Goal: Information Seeking & Learning: Learn about a topic

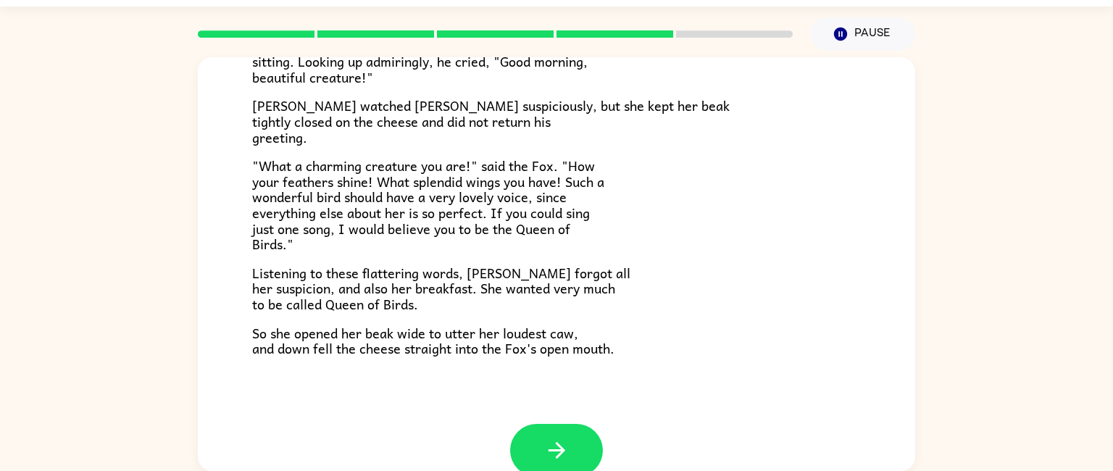
scroll to position [245, 0]
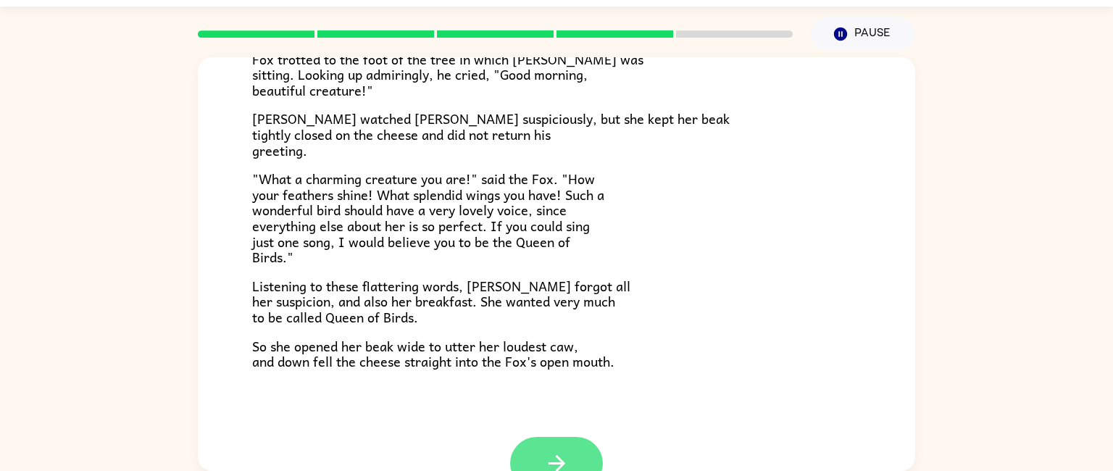
click at [574, 457] on button "button" at bounding box center [556, 463] width 93 height 53
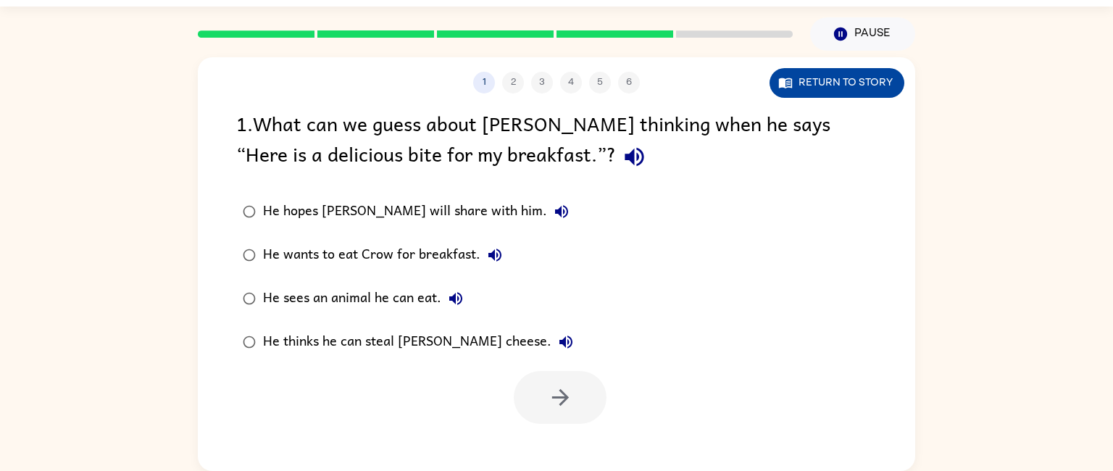
click at [859, 72] on button "Return to story" at bounding box center [837, 83] width 135 height 30
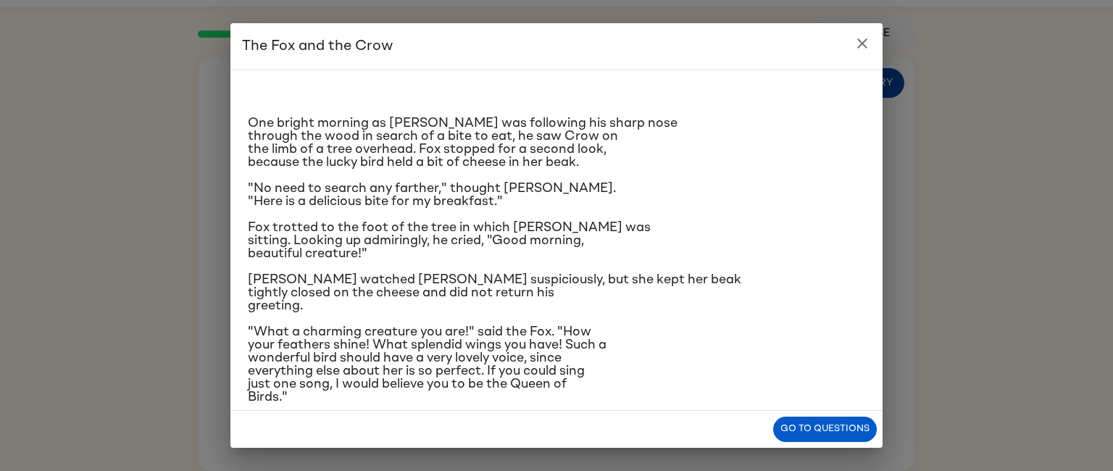
scroll to position [102, 0]
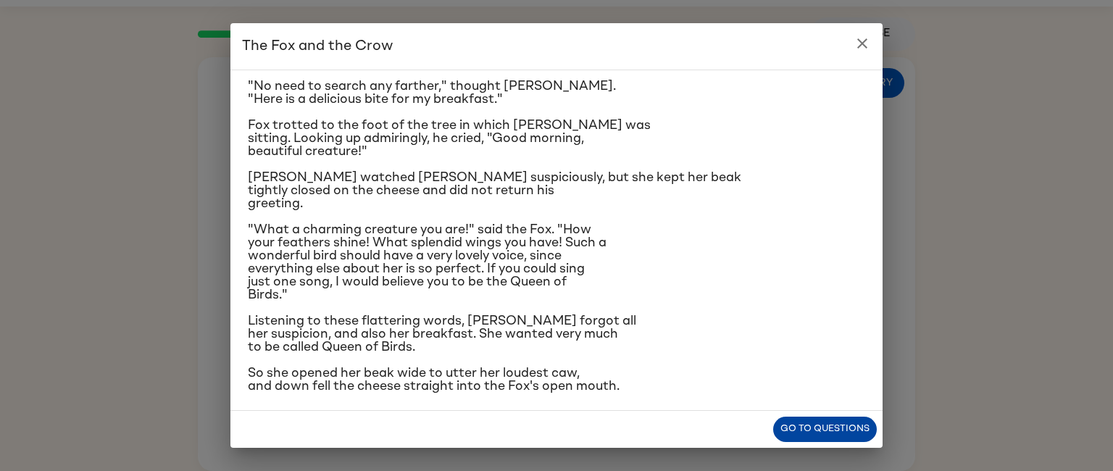
click at [839, 433] on button "Go to questions" at bounding box center [825, 429] width 104 height 25
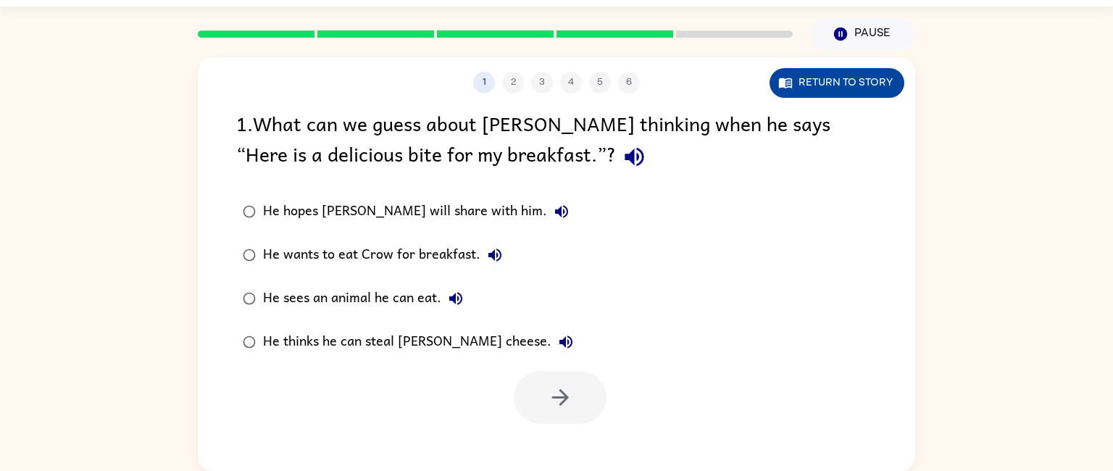
click at [839, 81] on button "Return to story" at bounding box center [837, 83] width 135 height 30
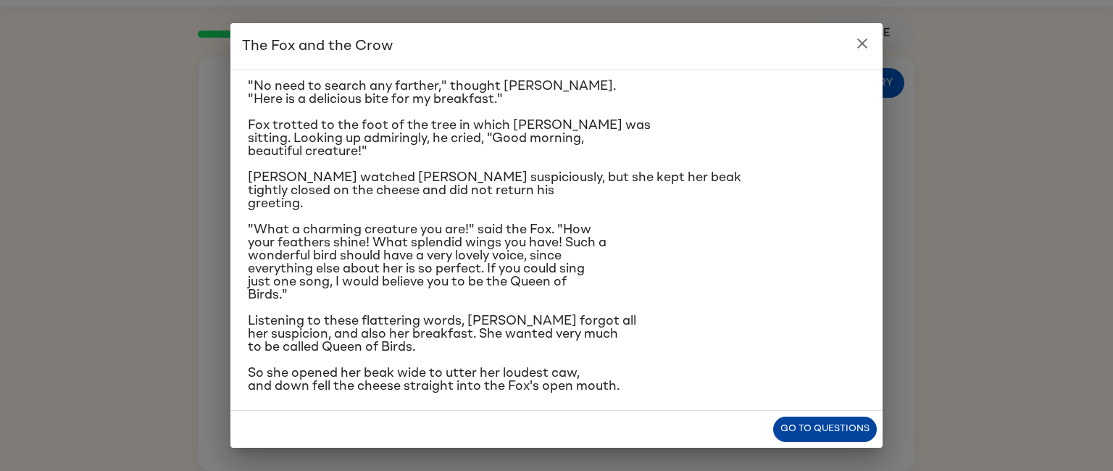
click at [846, 436] on button "Go to questions" at bounding box center [825, 429] width 104 height 25
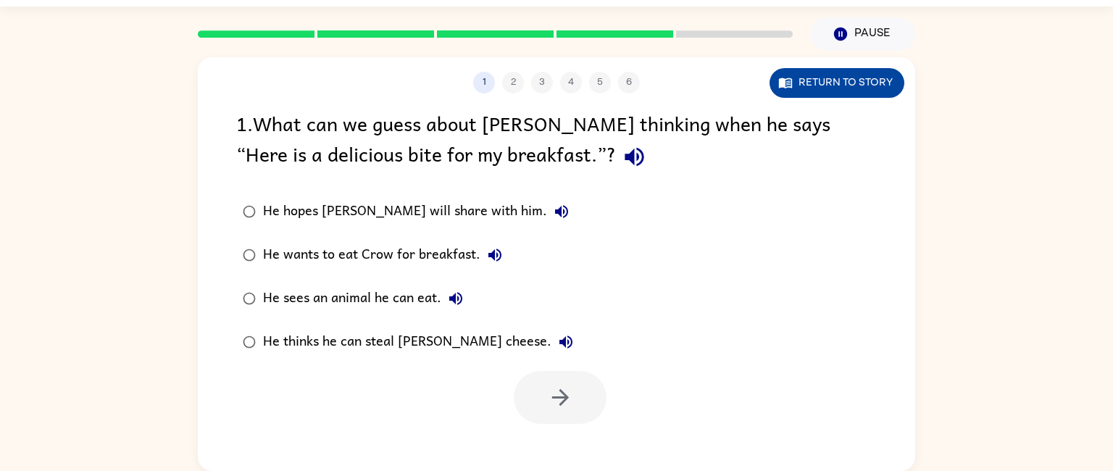
click at [865, 78] on button "Return to story" at bounding box center [837, 83] width 135 height 30
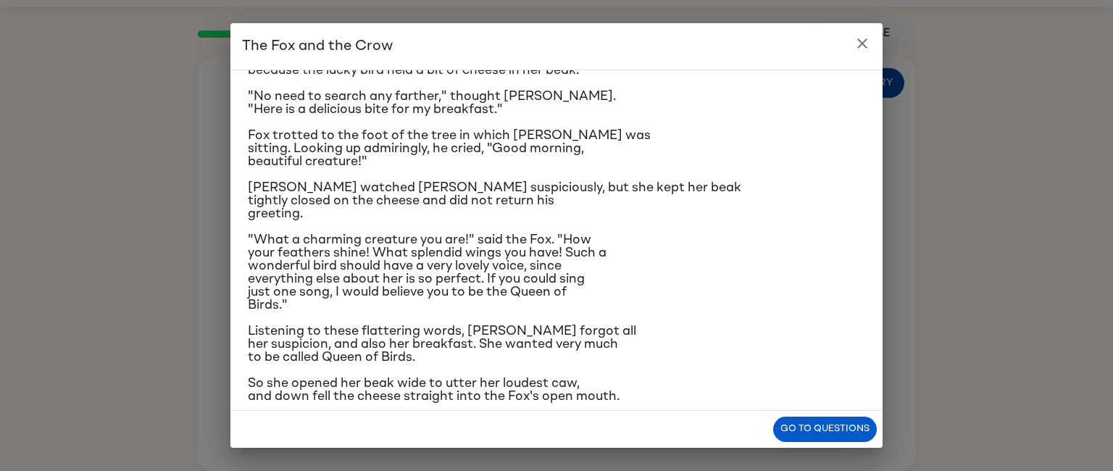
scroll to position [93, 0]
click at [846, 438] on button "Go to questions" at bounding box center [825, 429] width 104 height 25
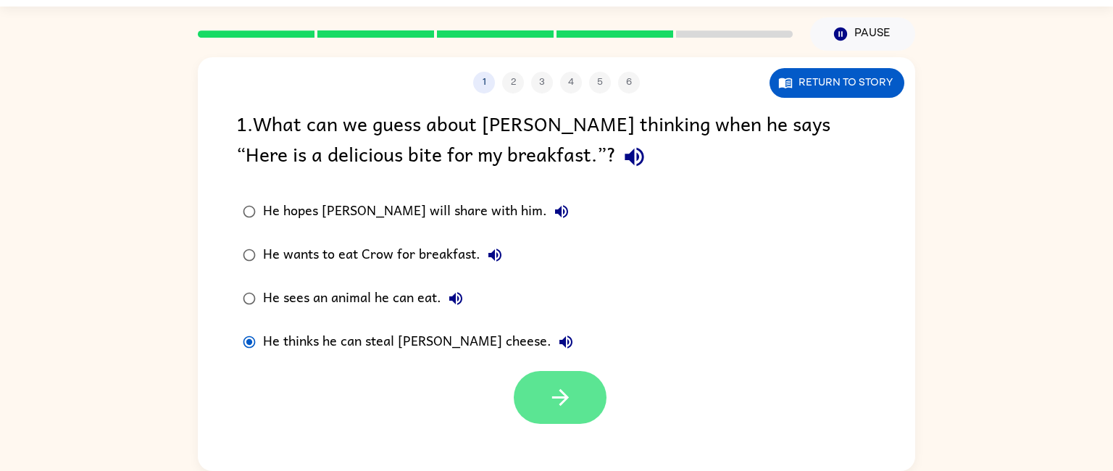
click at [582, 416] on button "button" at bounding box center [560, 397] width 93 height 53
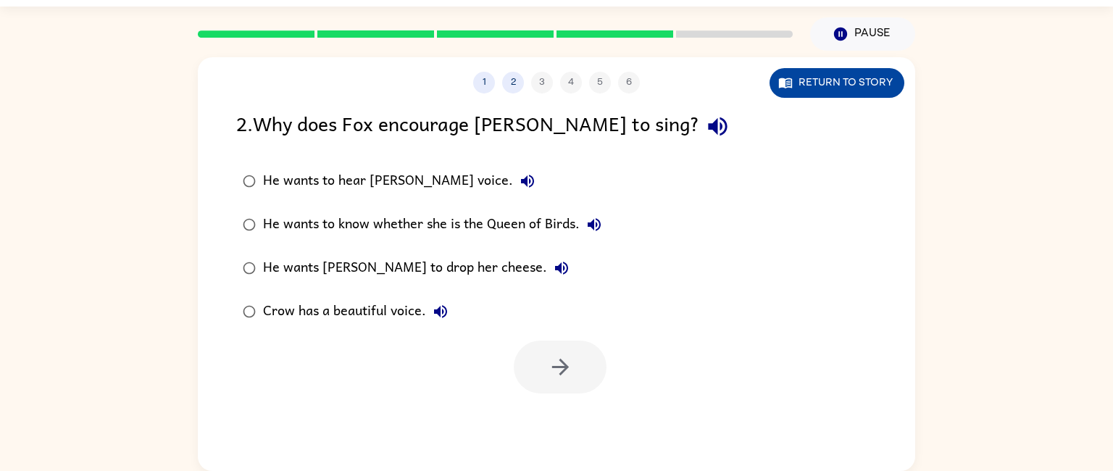
click at [852, 86] on button "Return to story" at bounding box center [837, 83] width 135 height 30
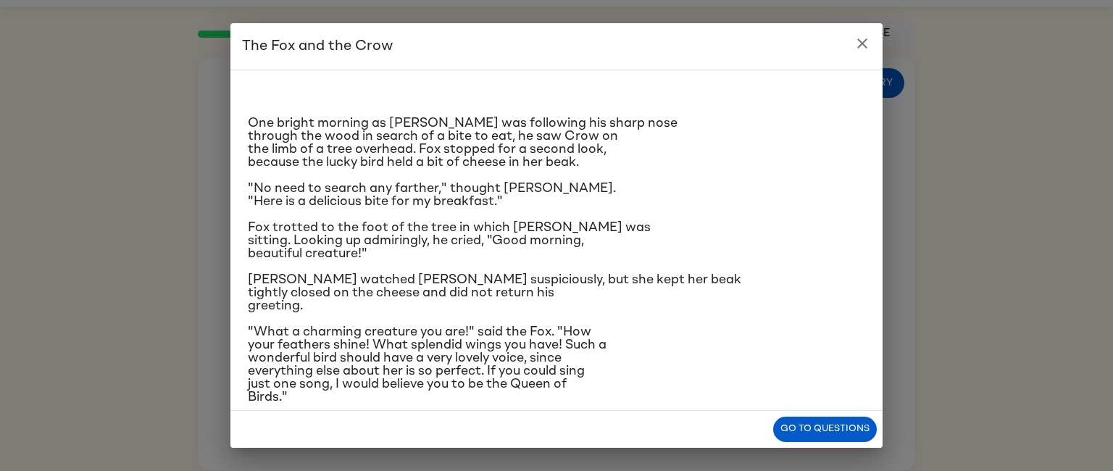
click at [860, 43] on icon "close" at bounding box center [862, 43] width 17 height 17
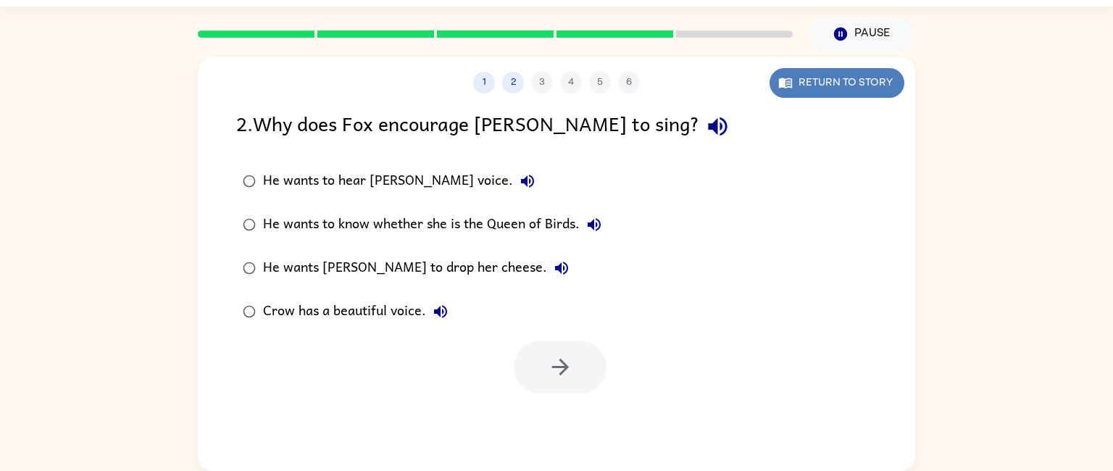
click at [844, 91] on button "Return to story" at bounding box center [837, 83] width 135 height 30
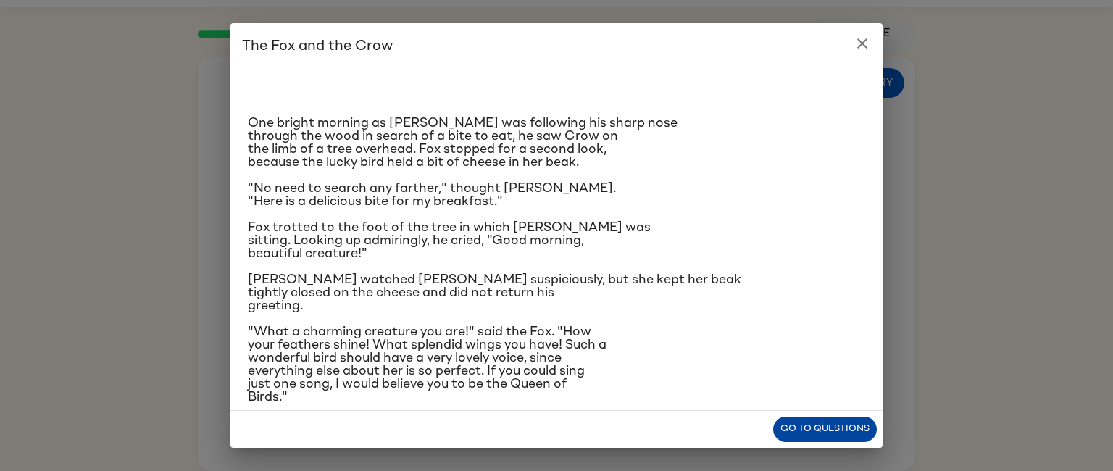
click at [828, 428] on button "Go to questions" at bounding box center [825, 429] width 104 height 25
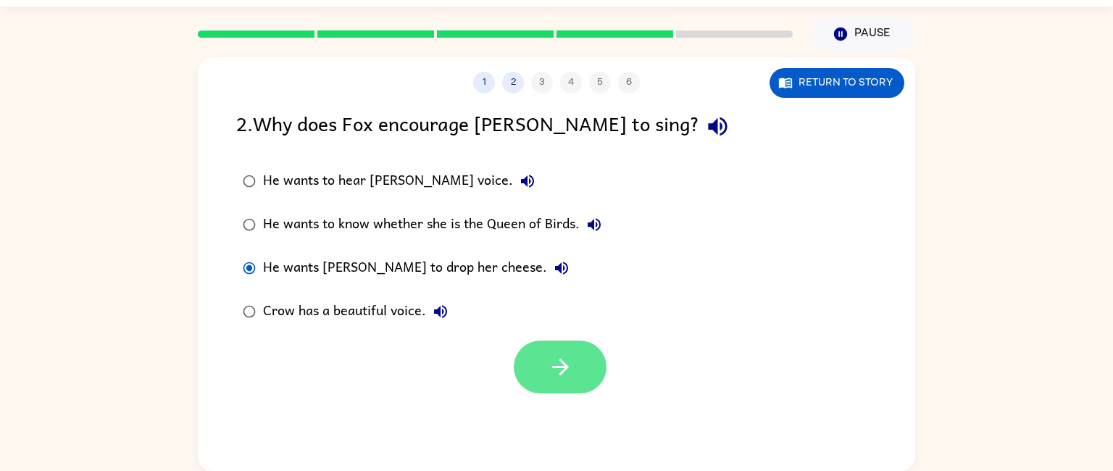
click at [576, 380] on button "button" at bounding box center [560, 367] width 93 height 53
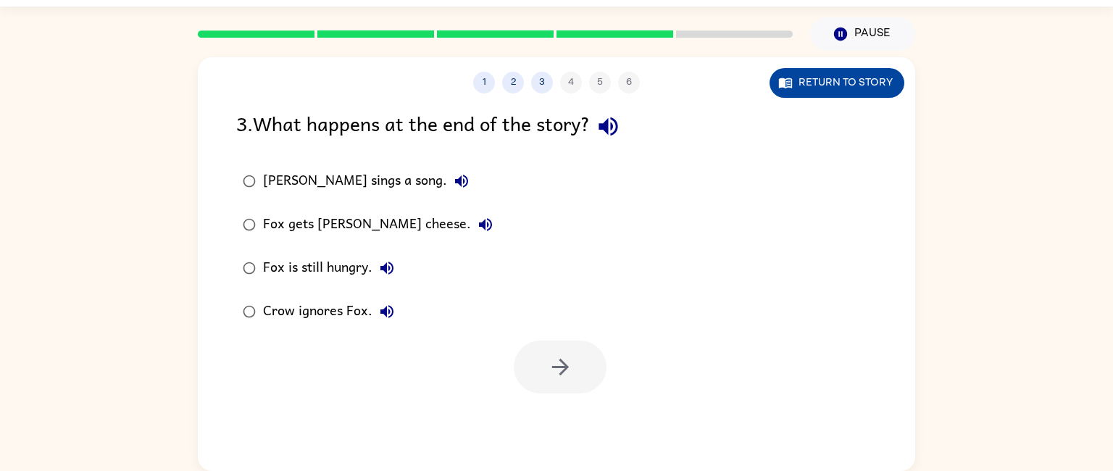
click at [846, 96] on button "Return to story" at bounding box center [837, 83] width 135 height 30
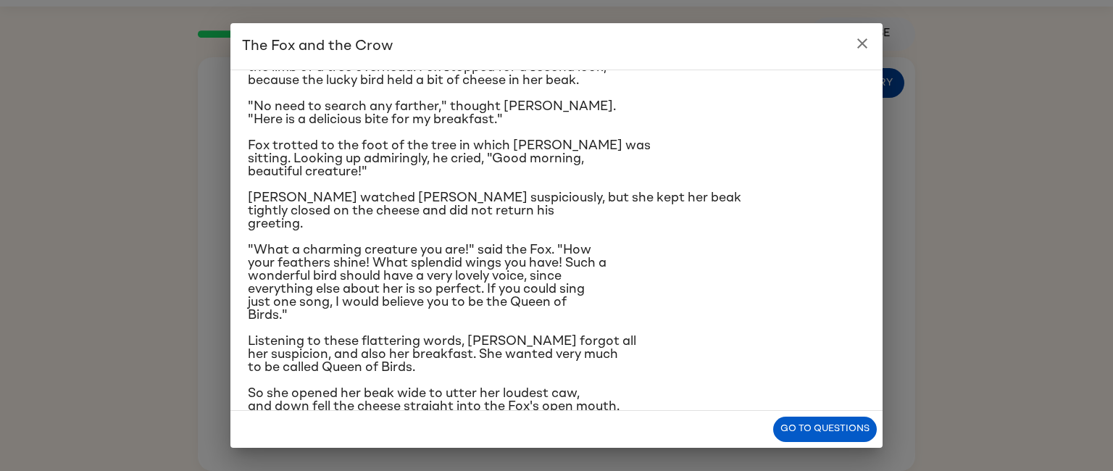
scroll to position [102, 0]
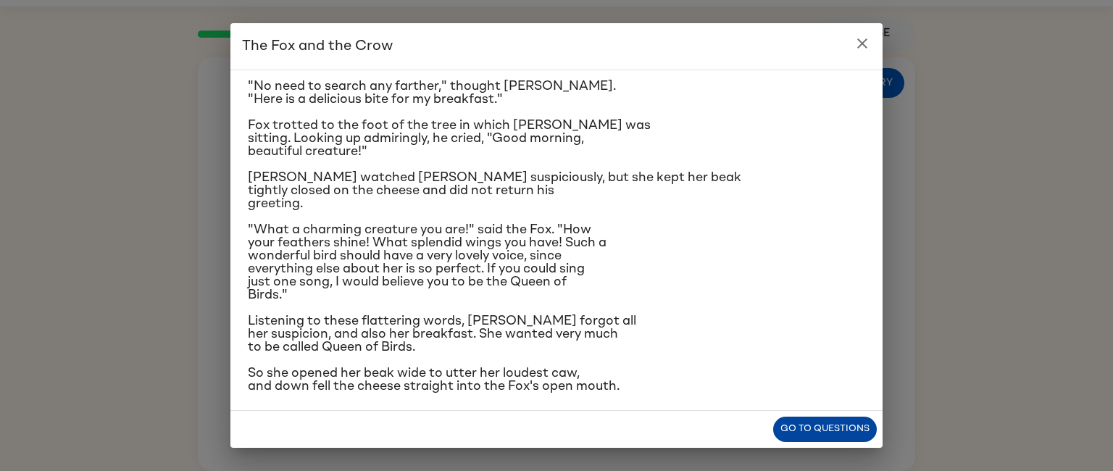
click at [822, 439] on button "Go to questions" at bounding box center [825, 429] width 104 height 25
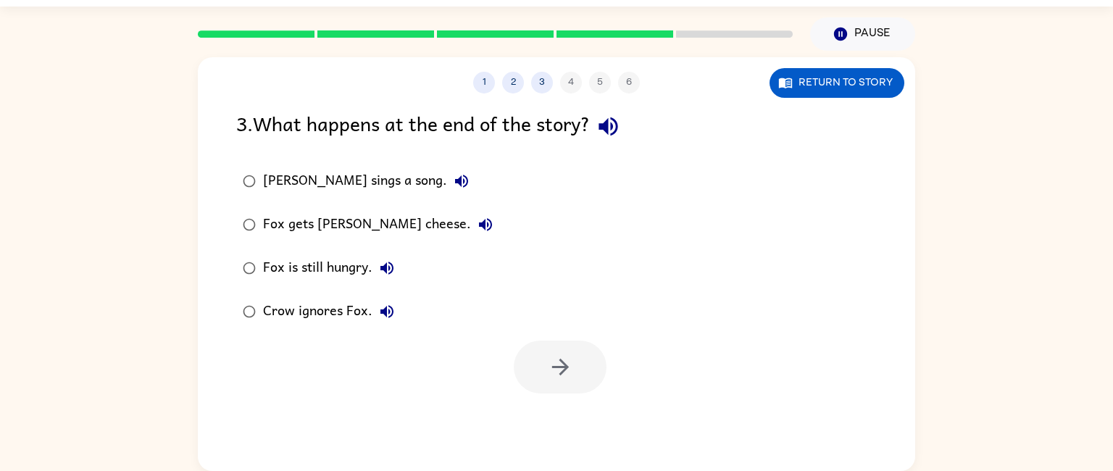
click at [865, 108] on div "3 . What happens at the end of the story?" at bounding box center [556, 126] width 641 height 37
click at [855, 95] on button "Return to story" at bounding box center [837, 83] width 135 height 30
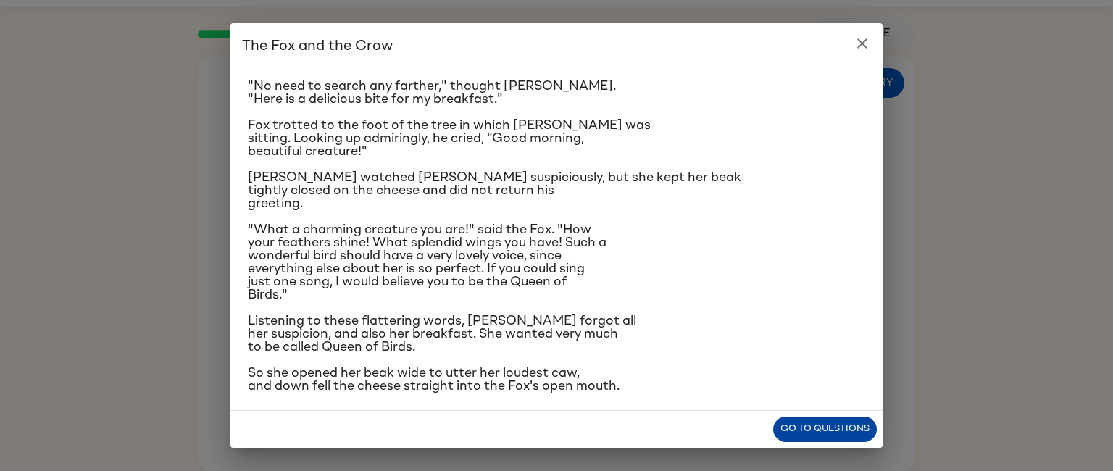
click at [832, 438] on button "Go to questions" at bounding box center [825, 429] width 104 height 25
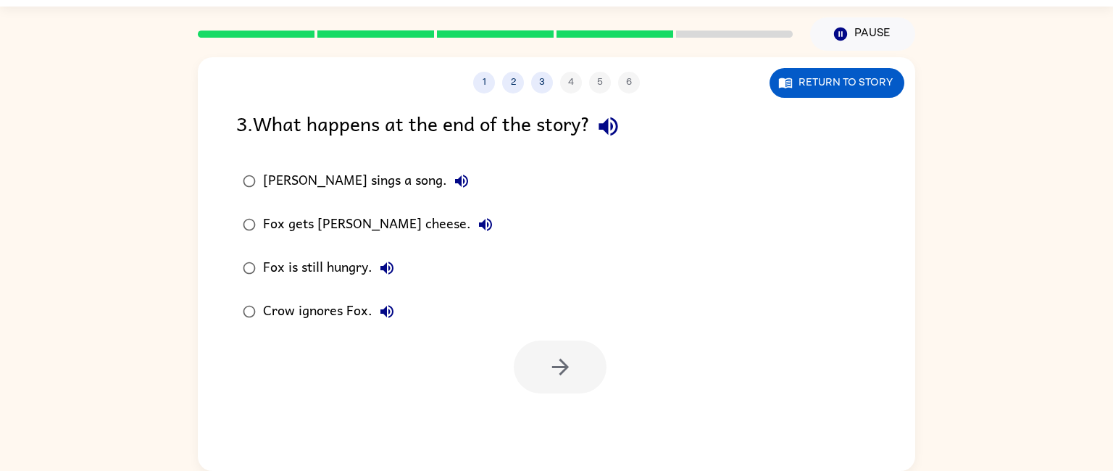
scroll to position [0, 0]
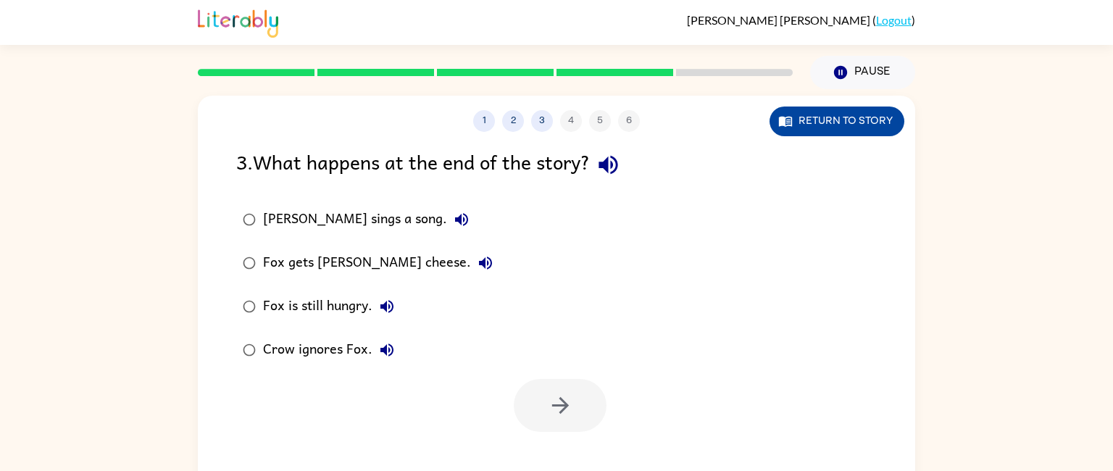
click at [846, 122] on button "Return to story" at bounding box center [837, 122] width 135 height 30
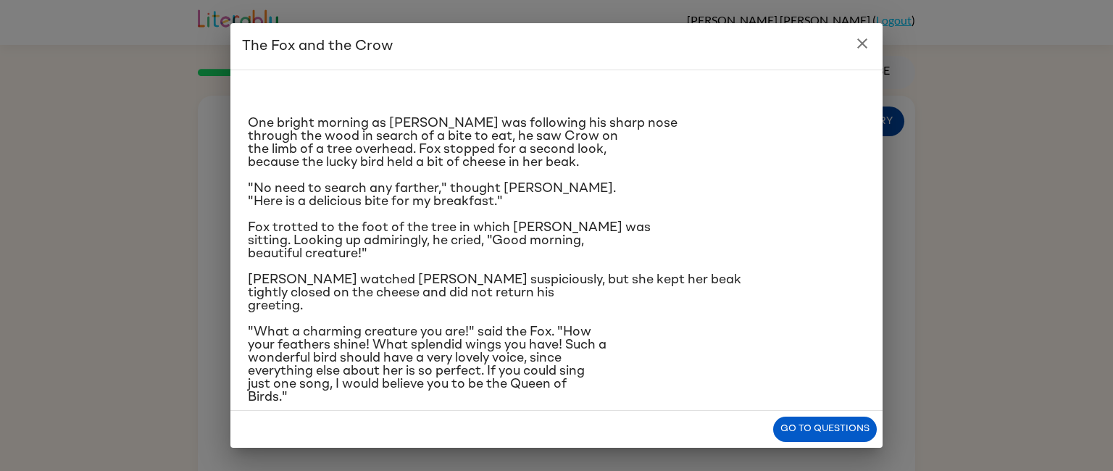
scroll to position [102, 0]
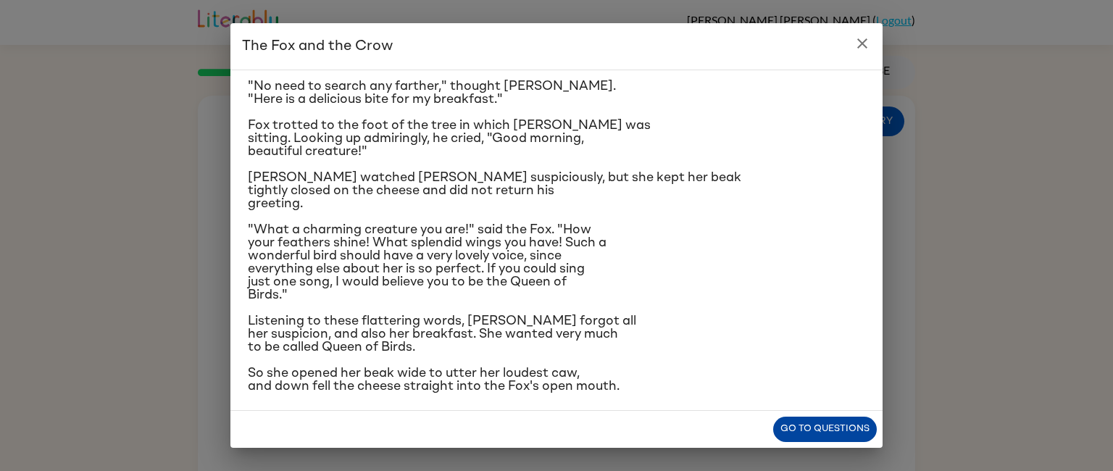
click at [837, 430] on button "Go to questions" at bounding box center [825, 429] width 104 height 25
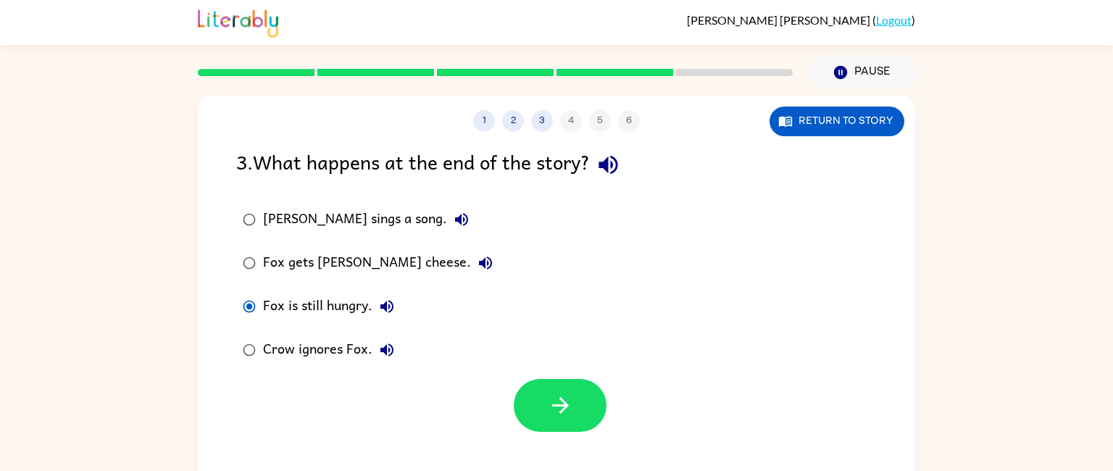
click at [291, 270] on div "Fox gets [PERSON_NAME] cheese." at bounding box center [381, 263] width 237 height 29
click at [561, 409] on icon "button" at bounding box center [560, 405] width 25 height 25
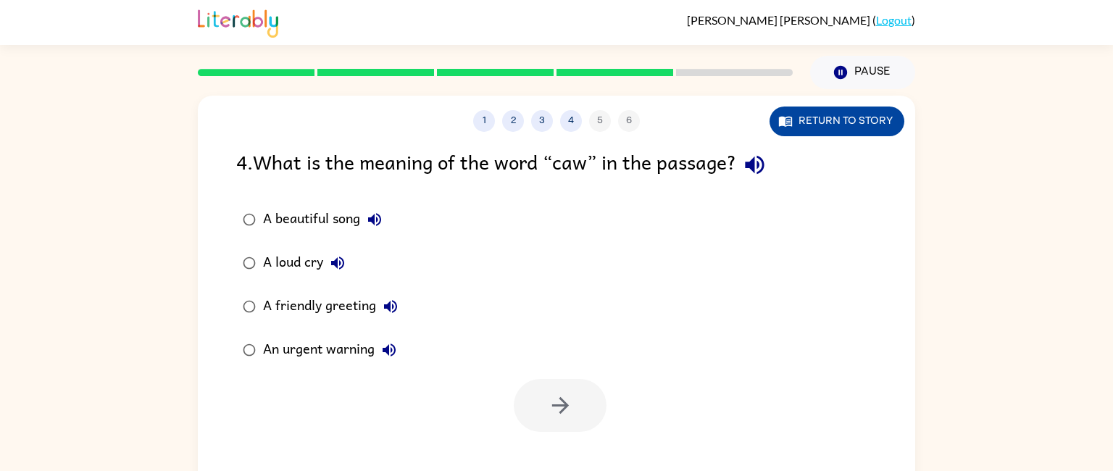
click at [862, 111] on button "Return to story" at bounding box center [837, 122] width 135 height 30
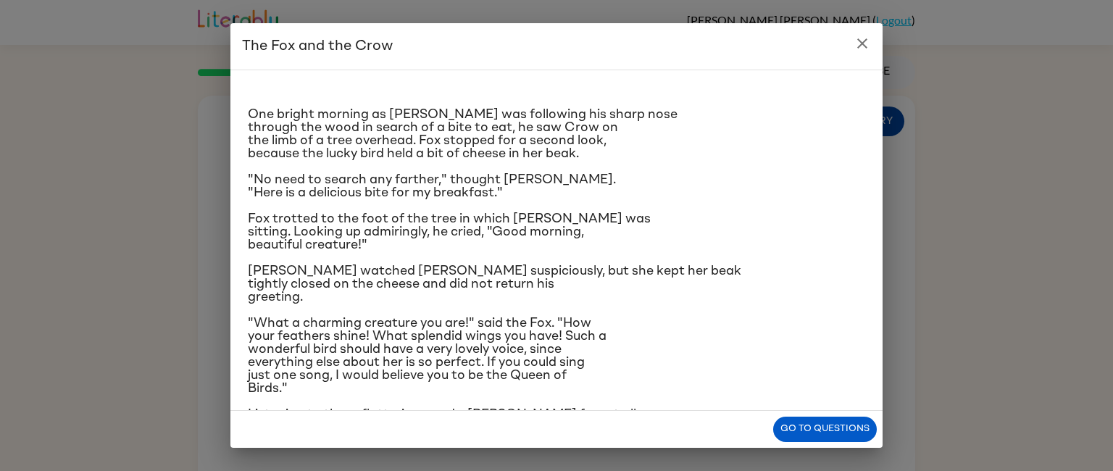
scroll to position [8, 0]
click at [866, 52] on button "close" at bounding box center [862, 43] width 29 height 29
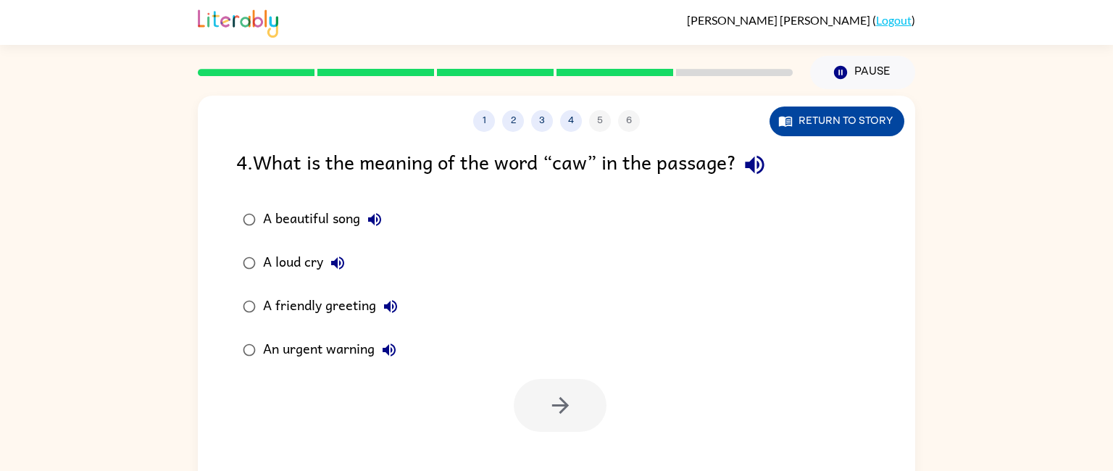
click at [866, 121] on button "Return to story" at bounding box center [837, 122] width 135 height 30
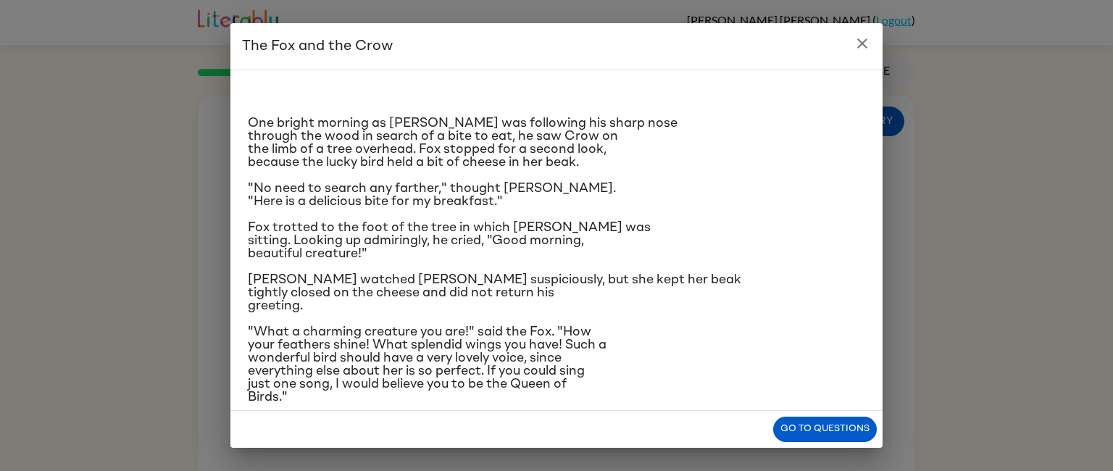
click at [762, 222] on p "Fox trotted to the foot of the tree in which [PERSON_NAME] was sitting. Looking…" at bounding box center [556, 240] width 617 height 39
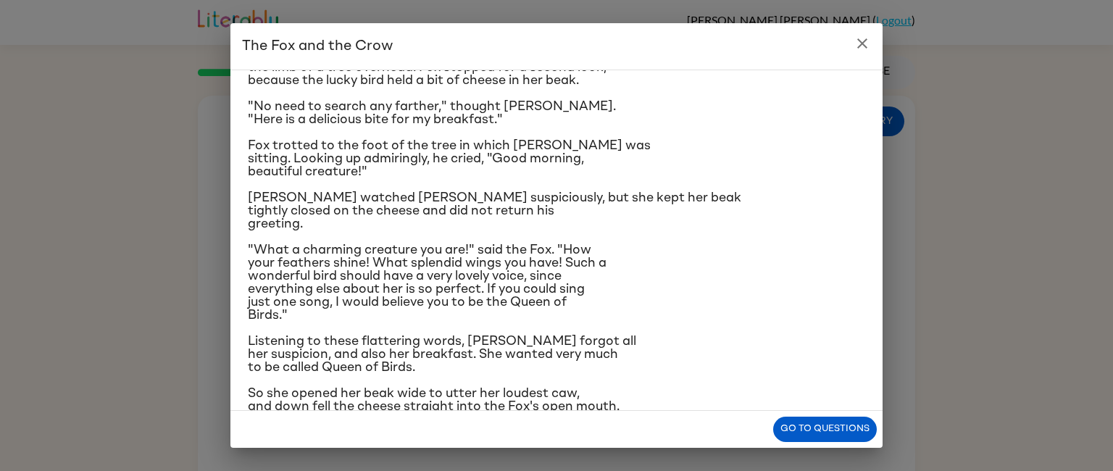
scroll to position [102, 0]
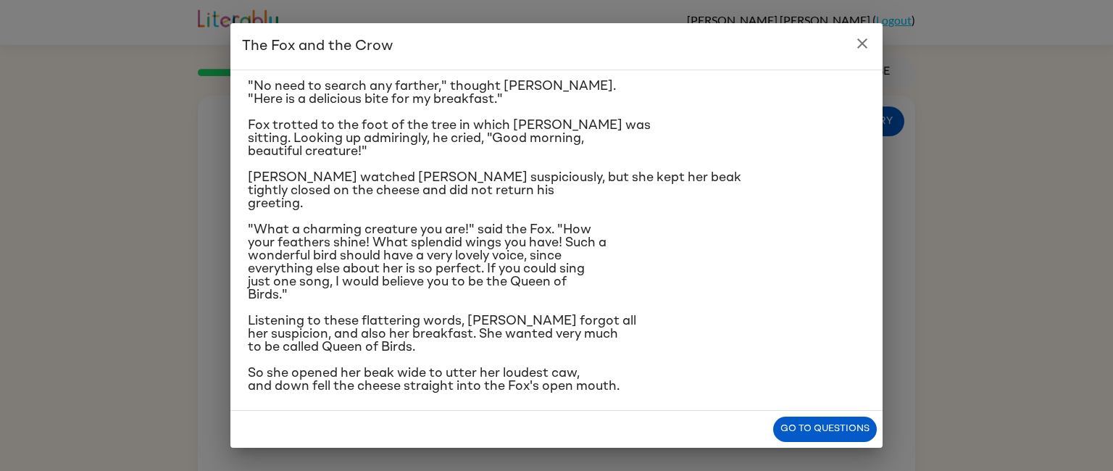
click at [861, 43] on icon "close" at bounding box center [862, 43] width 17 height 17
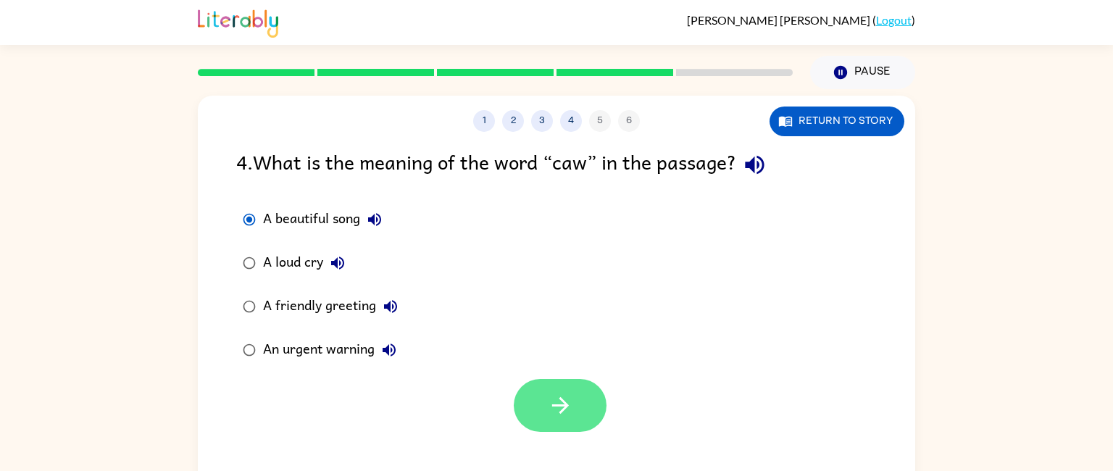
click at [580, 404] on button "button" at bounding box center [560, 405] width 93 height 53
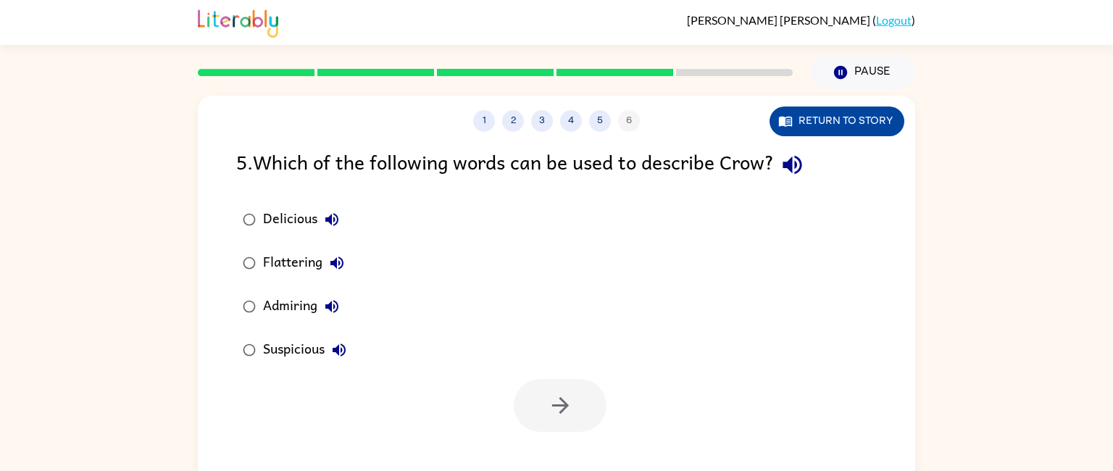
click at [871, 132] on button "Return to story" at bounding box center [837, 122] width 135 height 30
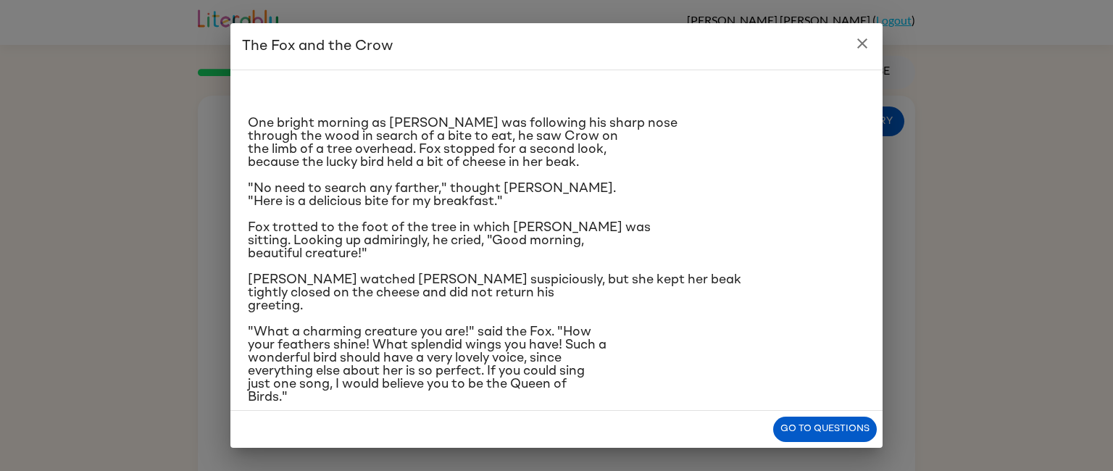
click at [853, 52] on button "close" at bounding box center [862, 43] width 29 height 29
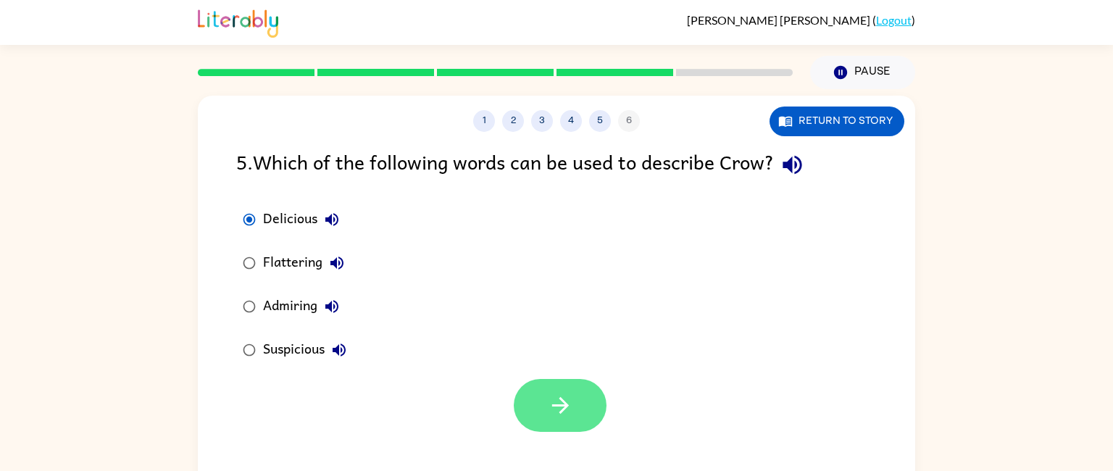
click at [571, 413] on icon "button" at bounding box center [560, 405] width 25 height 25
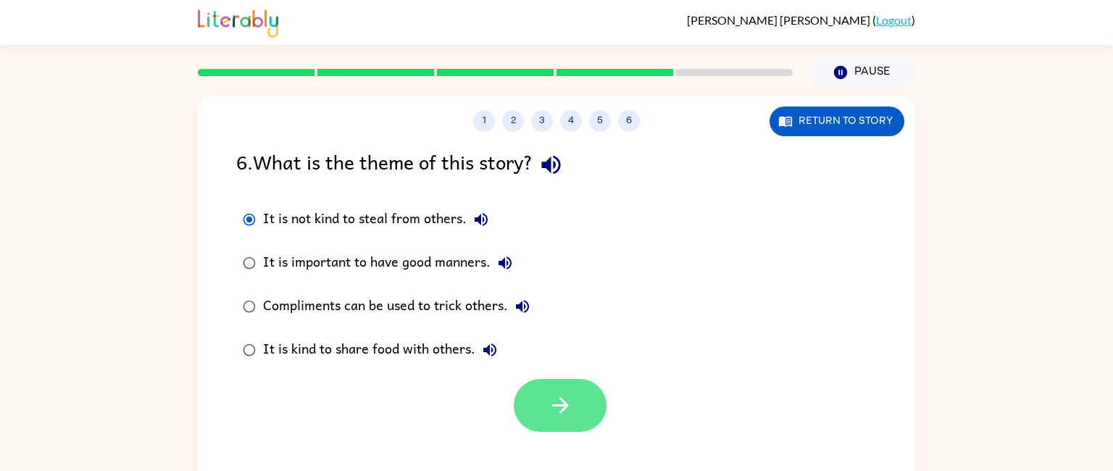
click at [577, 413] on button "button" at bounding box center [560, 405] width 93 height 53
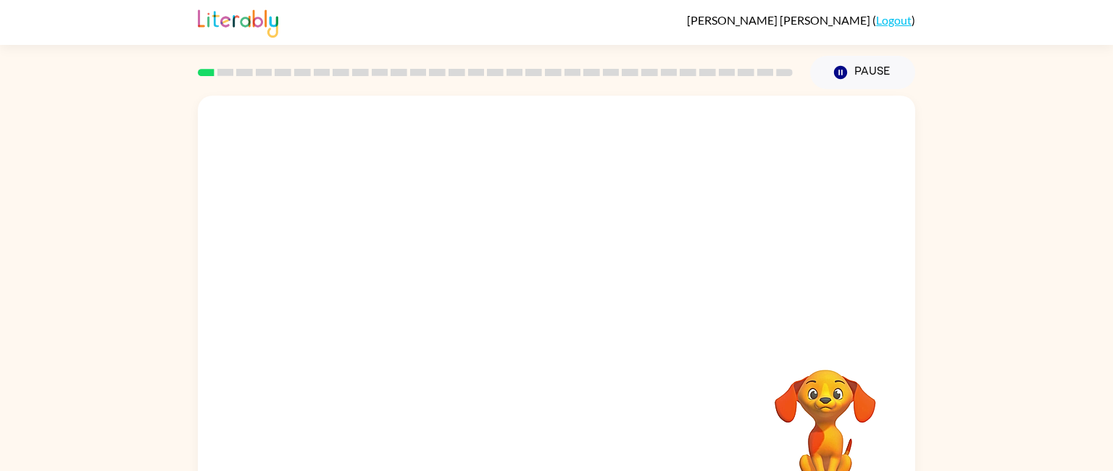
click at [514, 229] on video "Your browser must support playing .mp4 files to use Literably. Please try using…" at bounding box center [556, 217] width 717 height 243
click at [575, 319] on button "button" at bounding box center [556, 309] width 93 height 53
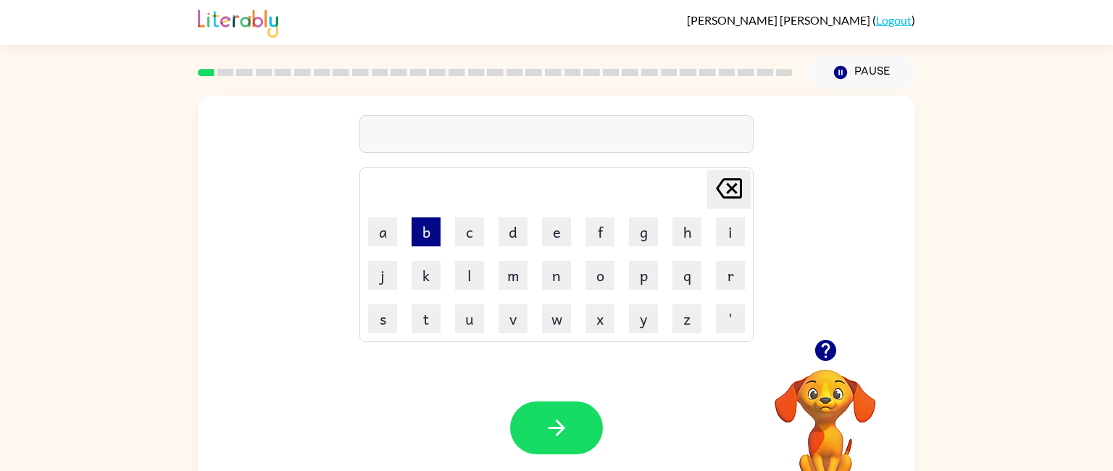
click at [428, 235] on button "b" at bounding box center [426, 231] width 29 height 29
click at [586, 267] on button "o" at bounding box center [600, 275] width 29 height 29
click at [726, 281] on button "r" at bounding box center [730, 275] width 29 height 29
click at [462, 275] on button "l" at bounding box center [469, 275] width 29 height 29
click at [722, 192] on icon "Delete Delete last character input" at bounding box center [729, 188] width 35 height 35
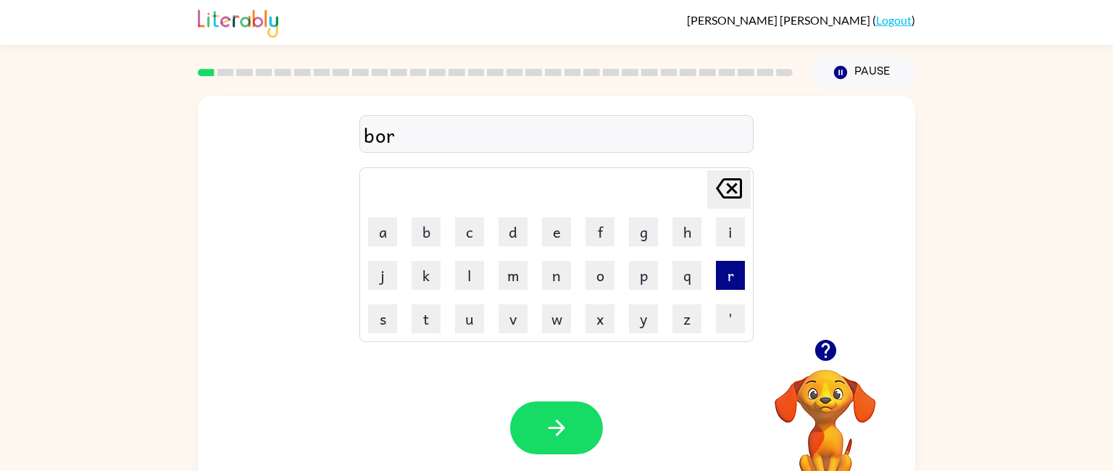
click at [728, 280] on button "r" at bounding box center [730, 275] width 29 height 29
click at [518, 231] on button "d" at bounding box center [513, 231] width 29 height 29
click at [546, 230] on button "e" at bounding box center [556, 231] width 29 height 29
click at [720, 275] on button "r" at bounding box center [730, 275] width 29 height 29
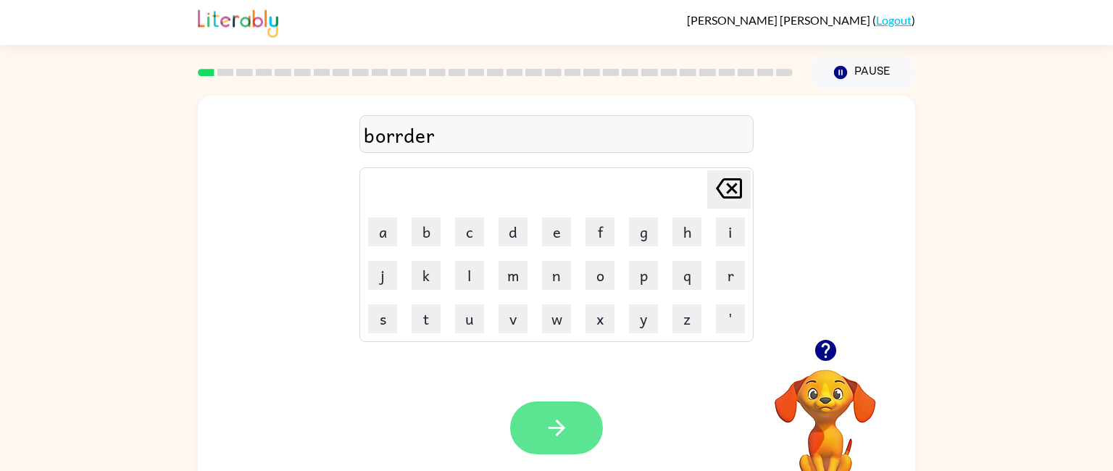
click at [527, 445] on button "button" at bounding box center [556, 427] width 93 height 53
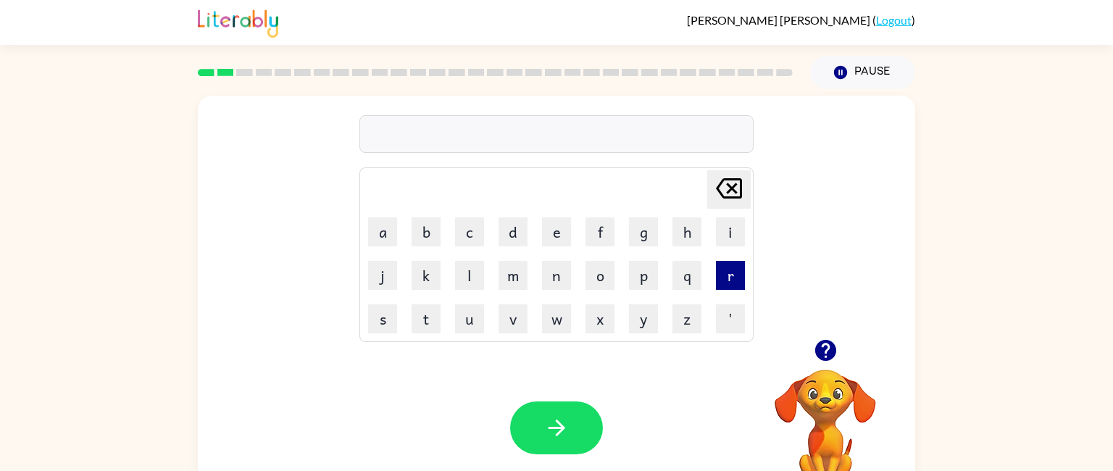
click at [737, 286] on button "r" at bounding box center [730, 275] width 29 height 29
click at [600, 284] on button "o" at bounding box center [600, 275] width 29 height 29
click at [467, 317] on button "u" at bounding box center [469, 318] width 29 height 29
click at [555, 282] on button "n" at bounding box center [556, 275] width 29 height 29
click at [515, 228] on button "d" at bounding box center [513, 231] width 29 height 29
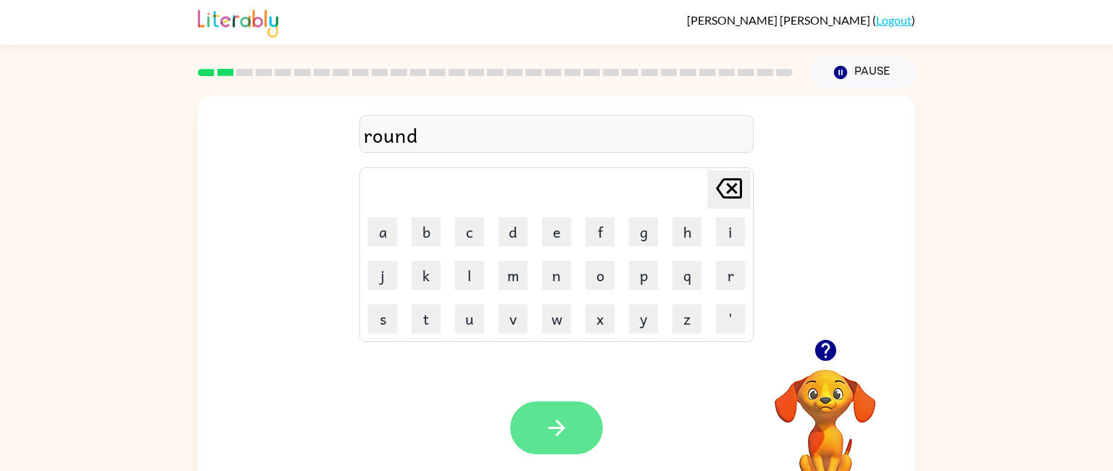
click at [554, 426] on icon "button" at bounding box center [556, 427] width 25 height 25
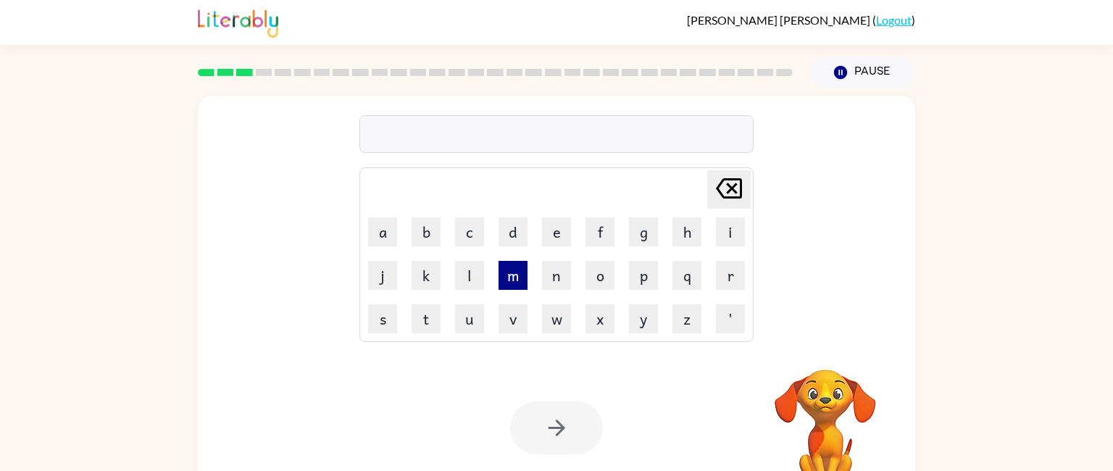
click at [513, 280] on button "m" at bounding box center [513, 275] width 29 height 29
click at [379, 278] on button "j" at bounding box center [382, 275] width 29 height 29
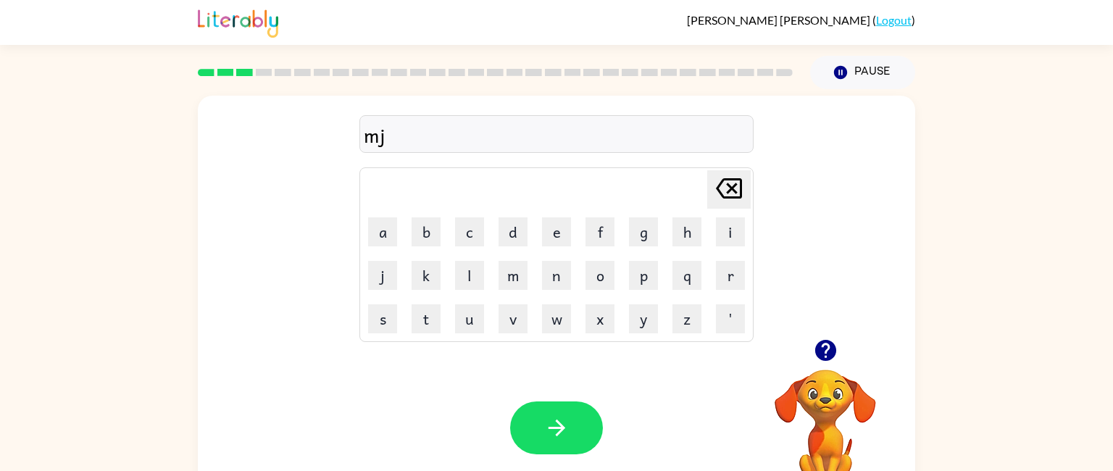
click at [726, 181] on icon "Delete Delete last character input" at bounding box center [729, 188] width 35 height 35
click at [388, 236] on button "a" at bounding box center [382, 231] width 29 height 29
click at [640, 274] on button "p" at bounding box center [643, 275] width 29 height 29
click at [696, 241] on button "h" at bounding box center [686, 231] width 29 height 29
click at [733, 195] on icon "Delete Delete last character input" at bounding box center [729, 188] width 35 height 35
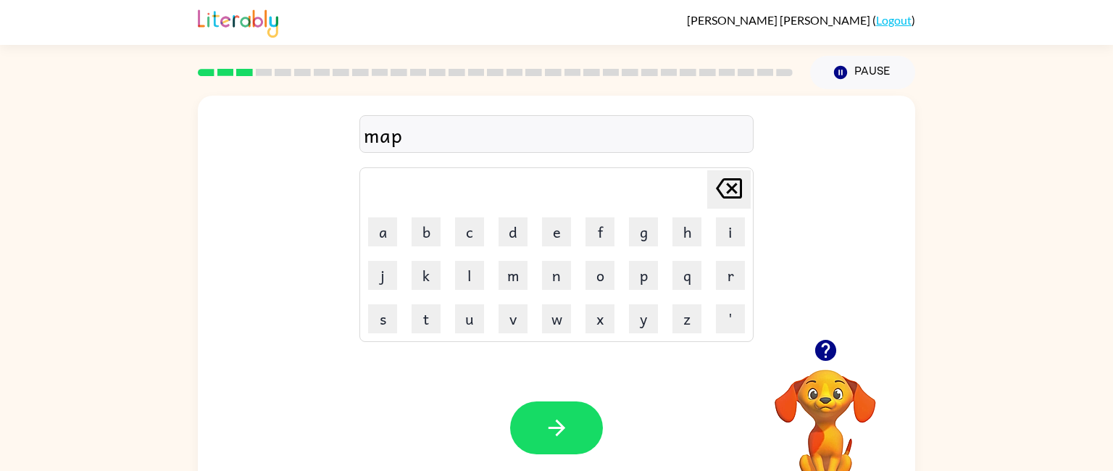
click at [733, 198] on icon at bounding box center [729, 188] width 26 height 20
click at [381, 322] on button "s" at bounding box center [382, 318] width 29 height 29
click at [686, 236] on button "h" at bounding box center [686, 231] width 29 height 29
click at [722, 235] on button "i" at bounding box center [730, 231] width 29 height 29
click at [554, 278] on button "n" at bounding box center [556, 275] width 29 height 29
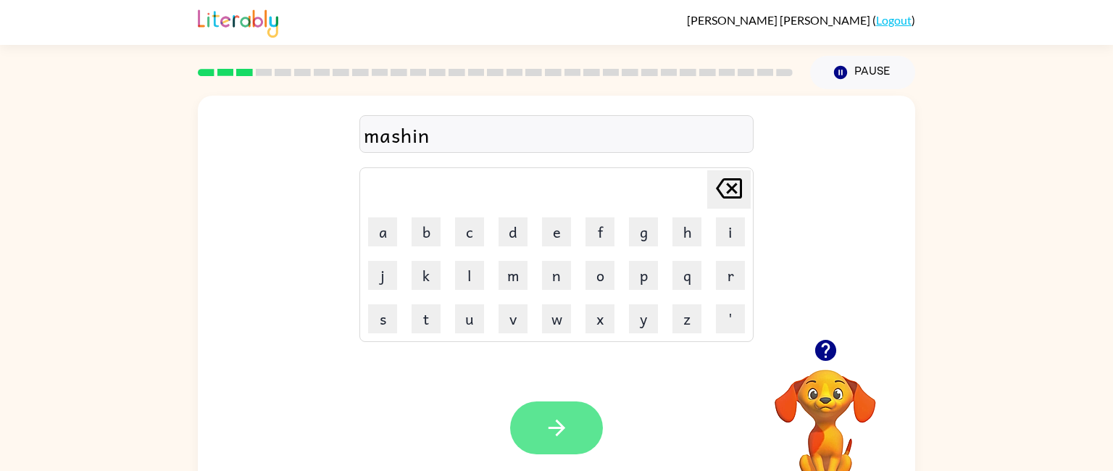
click at [549, 425] on icon "button" at bounding box center [556, 427] width 25 height 25
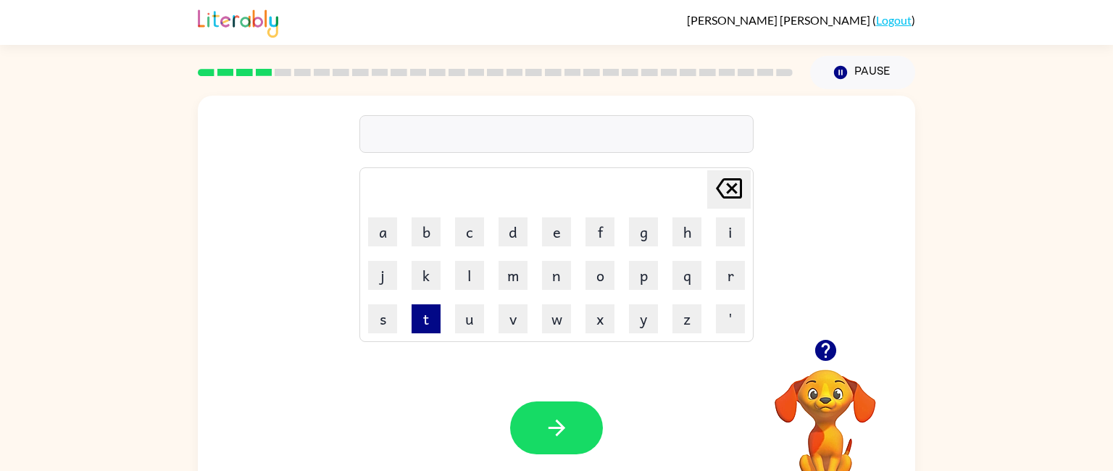
click at [425, 326] on button "t" at bounding box center [426, 318] width 29 height 29
click at [726, 275] on button "r" at bounding box center [730, 275] width 29 height 29
click at [388, 240] on button "a" at bounding box center [382, 231] width 29 height 29
click at [729, 233] on button "i" at bounding box center [730, 231] width 29 height 29
click at [552, 283] on button "n" at bounding box center [556, 275] width 29 height 29
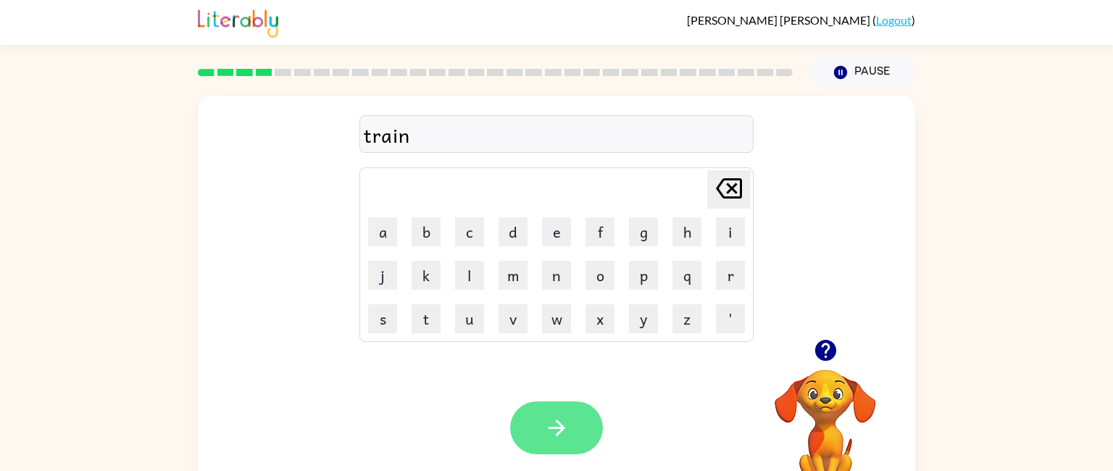
click at [549, 427] on icon "button" at bounding box center [556, 427] width 25 height 25
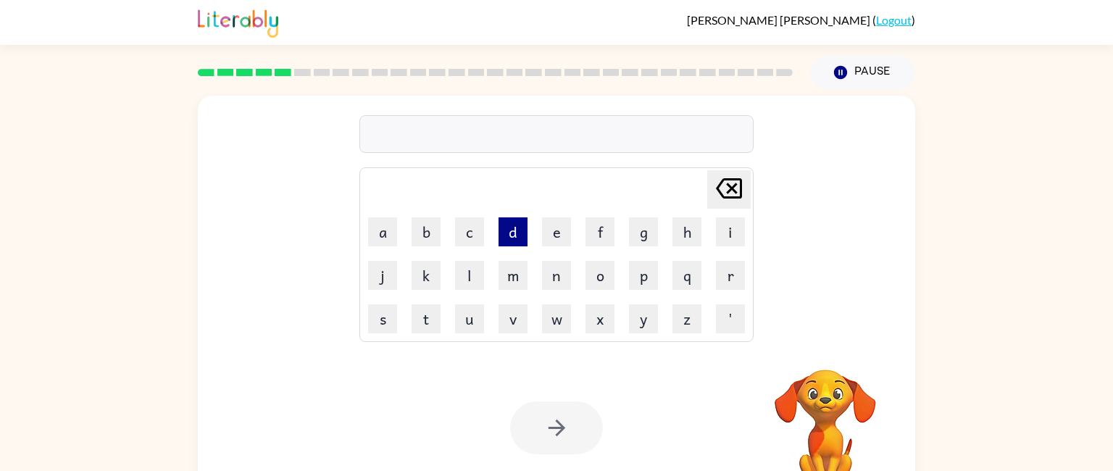
click at [513, 241] on button "d" at bounding box center [513, 231] width 29 height 29
click at [557, 227] on button "e" at bounding box center [556, 231] width 29 height 29
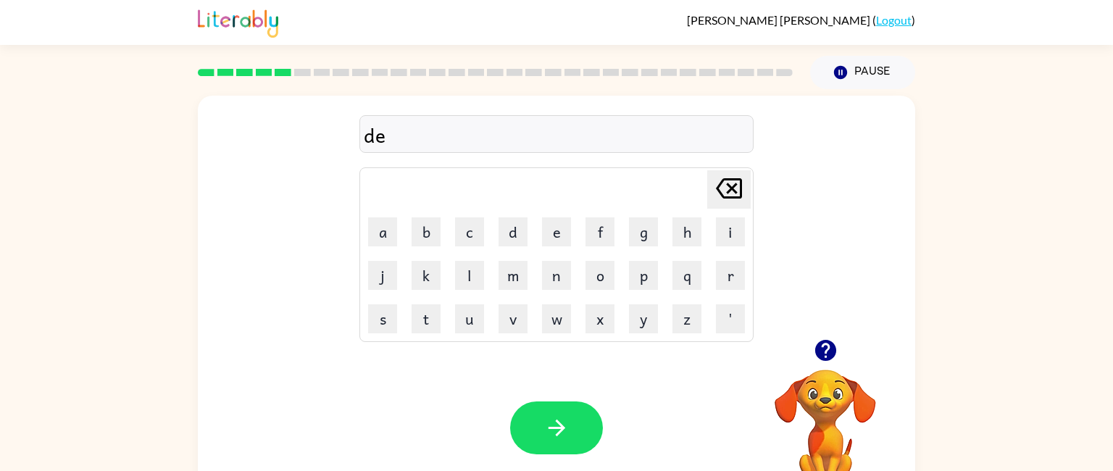
type button "e"
click at [821, 360] on icon "button" at bounding box center [824, 350] width 21 height 21
click at [526, 444] on button "button" at bounding box center [556, 427] width 93 height 53
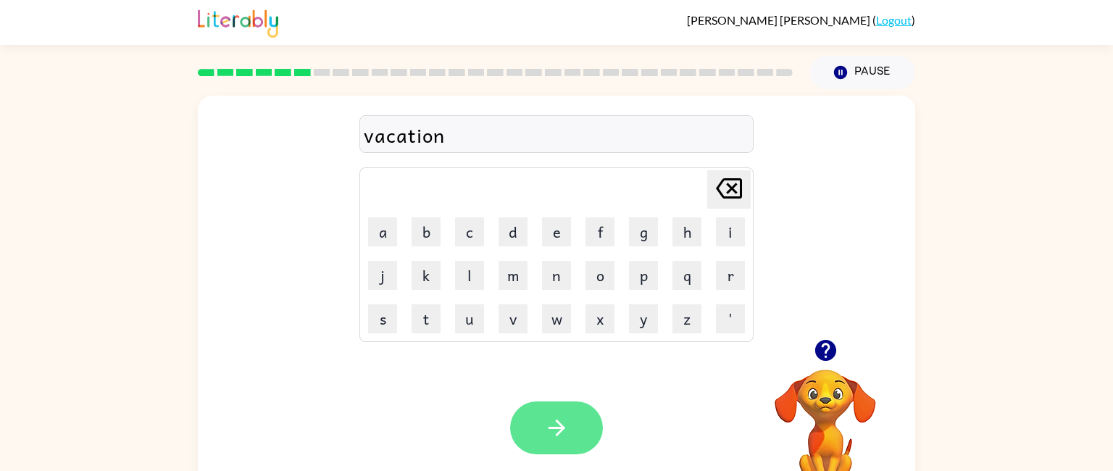
click at [575, 448] on button "button" at bounding box center [556, 427] width 93 height 53
click at [538, 429] on button "button" at bounding box center [556, 427] width 93 height 53
click at [541, 424] on button "button" at bounding box center [556, 427] width 93 height 53
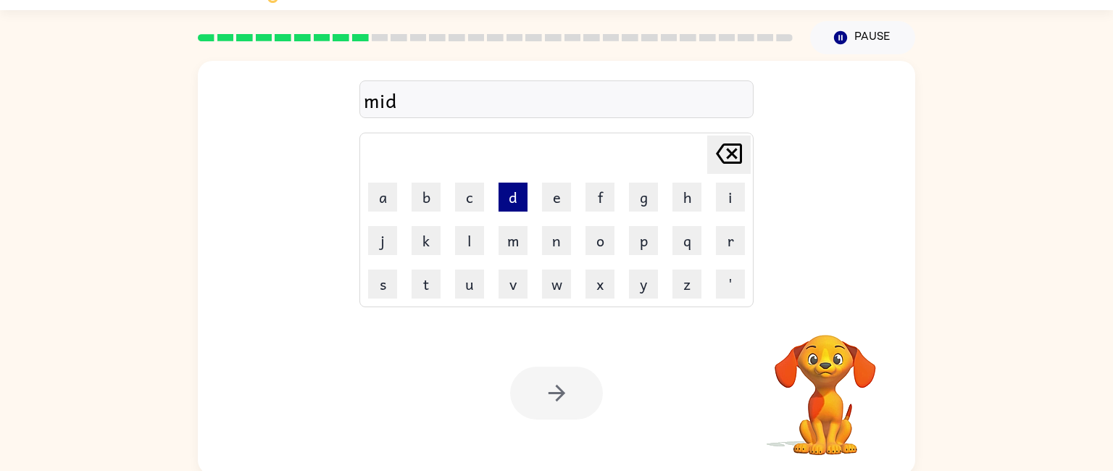
scroll to position [39, 0]
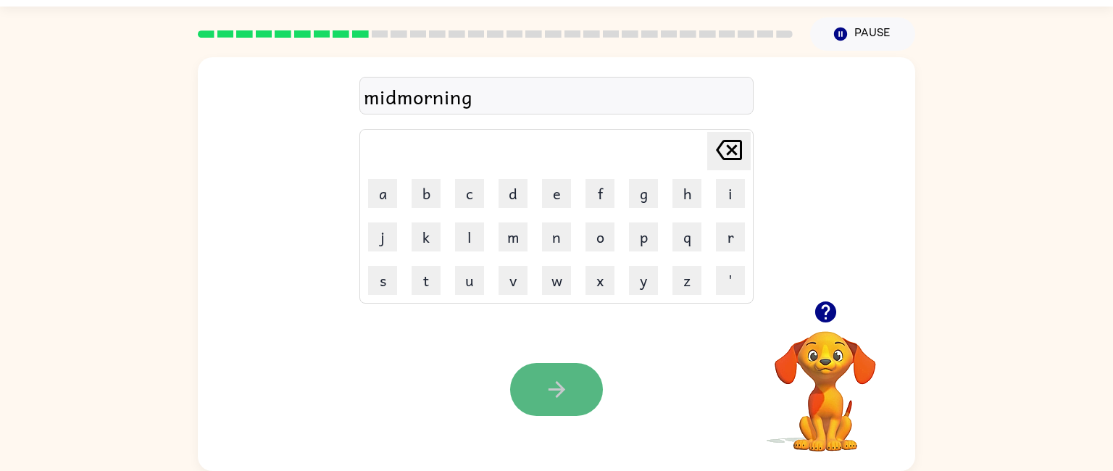
click at [531, 381] on button "button" at bounding box center [556, 389] width 93 height 53
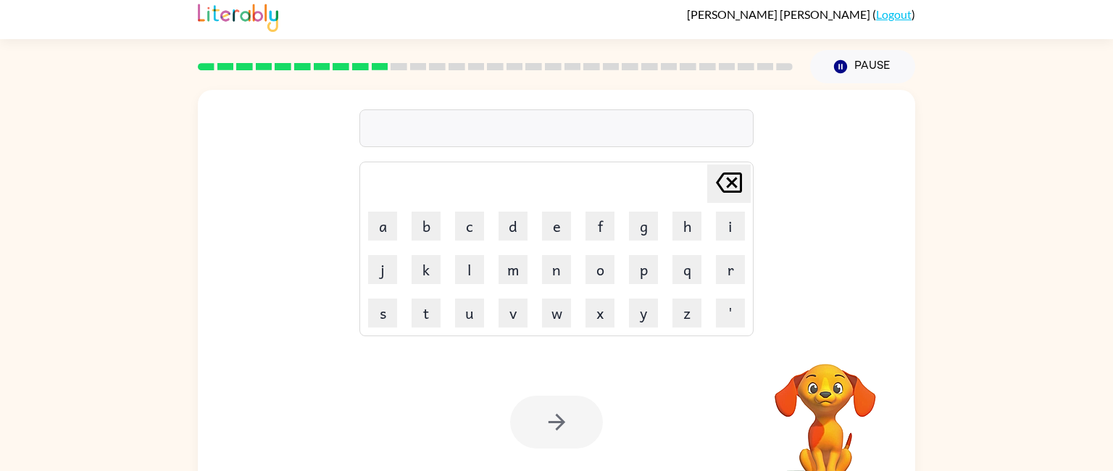
scroll to position [0, 0]
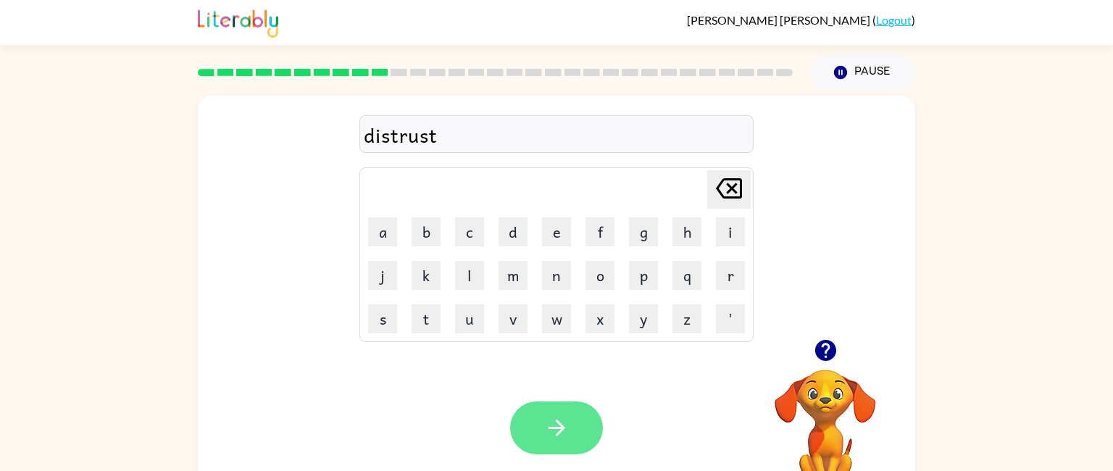
click at [541, 414] on button "button" at bounding box center [556, 427] width 93 height 53
click at [536, 425] on button "button" at bounding box center [556, 427] width 93 height 53
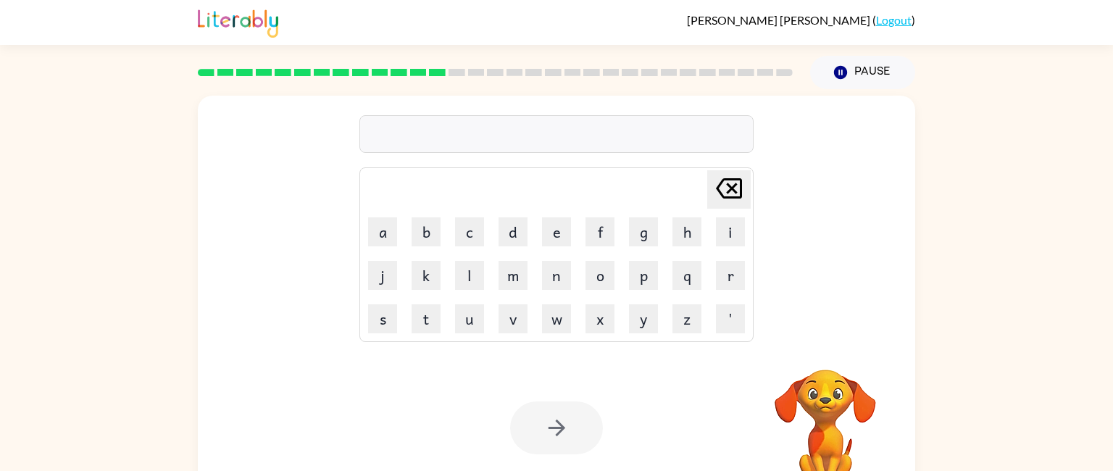
click at [498, 133] on div at bounding box center [556, 134] width 394 height 38
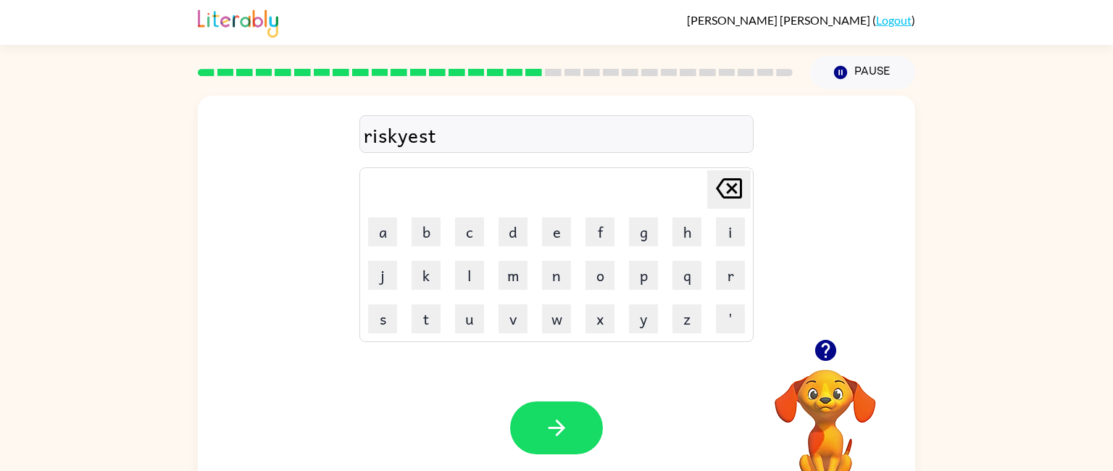
click at [828, 371] on video "Your browser must support playing .mp4 files to use Literably. Please try using…" at bounding box center [825, 419] width 145 height 145
click at [823, 359] on icon "button" at bounding box center [824, 350] width 21 height 21
click at [836, 376] on video "Your browser must support playing .mp4 files to use Literably. Please try using…" at bounding box center [825, 419] width 145 height 145
click at [822, 351] on icon "button" at bounding box center [824, 350] width 21 height 21
click at [826, 349] on icon "button" at bounding box center [824, 350] width 21 height 21
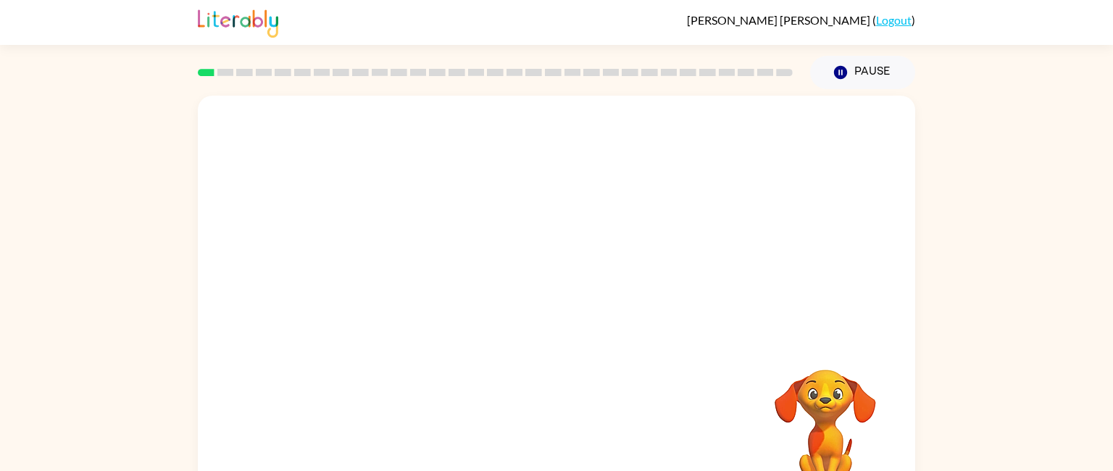
click at [399, 270] on video "Your browser must support playing .mp4 files to use Literably. Please try using…" at bounding box center [556, 217] width 717 height 243
click at [394, 274] on video "Your browser must support playing .mp4 files to use Literably. Please try using…" at bounding box center [556, 217] width 717 height 243
click at [396, 272] on video "Your browser must support playing .mp4 files to use Literably. Please try using…" at bounding box center [556, 217] width 717 height 243
click at [396, 271] on video "Your browser must support playing .mp4 files to use Literably. Please try using…" at bounding box center [556, 217] width 717 height 243
click at [395, 271] on video "Your browser must support playing .mp4 files to use Literably. Please try using…" at bounding box center [556, 217] width 717 height 243
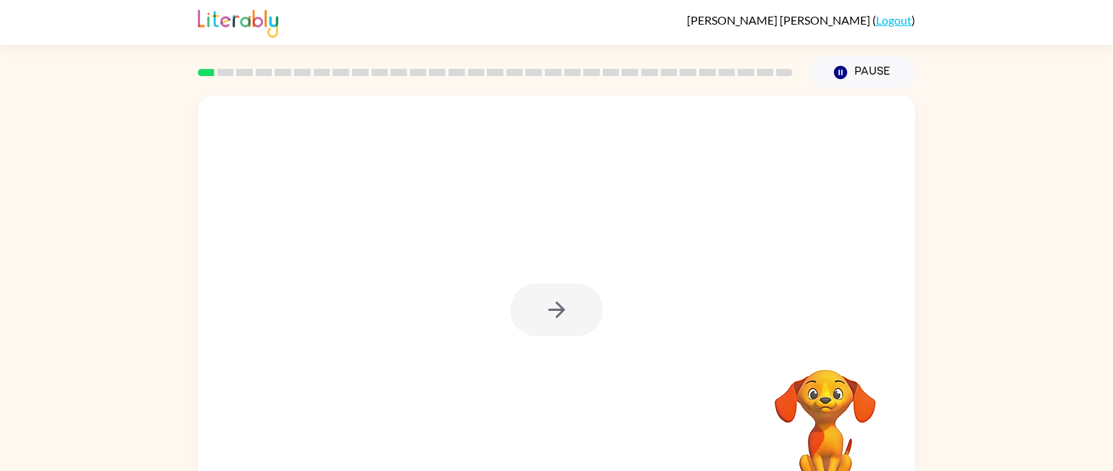
click at [559, 328] on div at bounding box center [556, 309] width 93 height 53
click at [558, 322] on div at bounding box center [556, 309] width 93 height 53
click at [558, 322] on icon "button" at bounding box center [556, 309] width 25 height 25
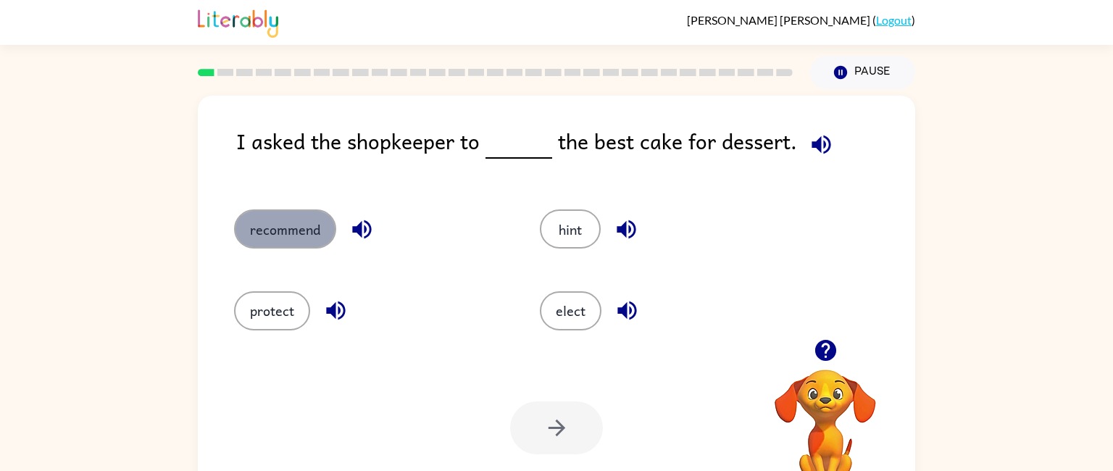
click at [284, 249] on button "recommend" at bounding box center [285, 228] width 102 height 39
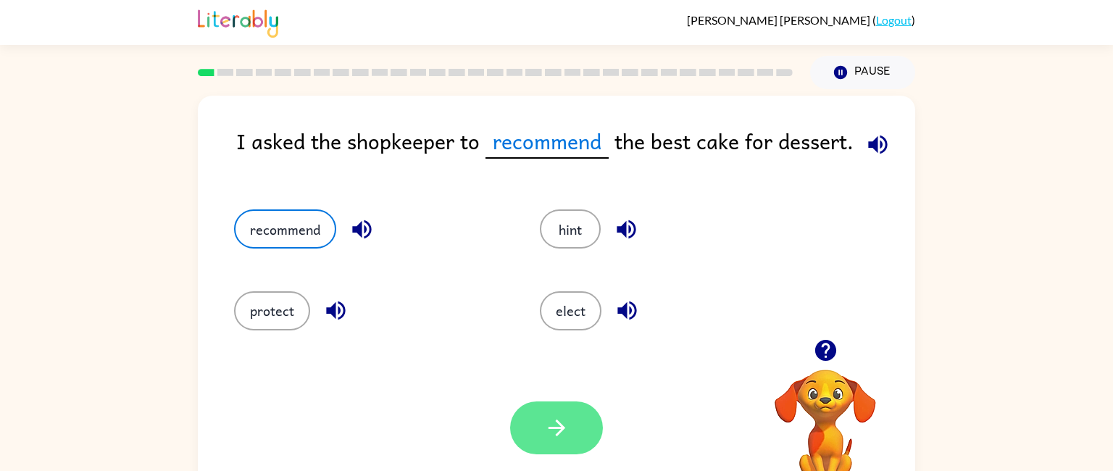
click at [548, 414] on button "button" at bounding box center [556, 427] width 93 height 53
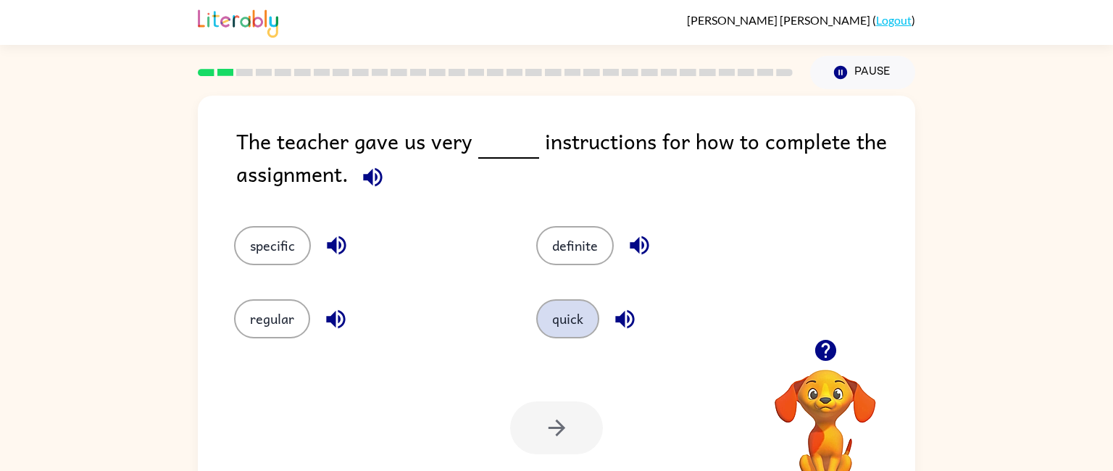
click at [558, 330] on button "quick" at bounding box center [567, 318] width 63 height 39
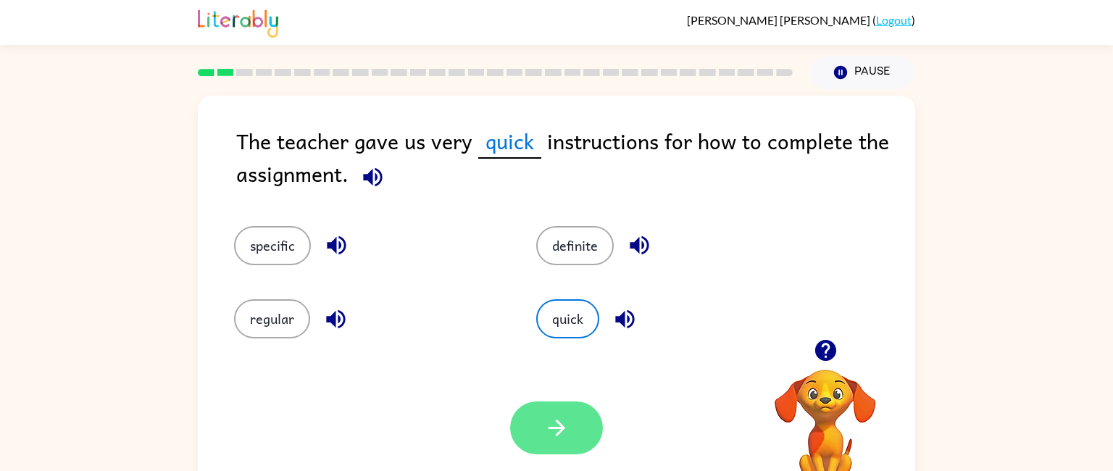
click at [553, 428] on icon "button" at bounding box center [556, 428] width 17 height 17
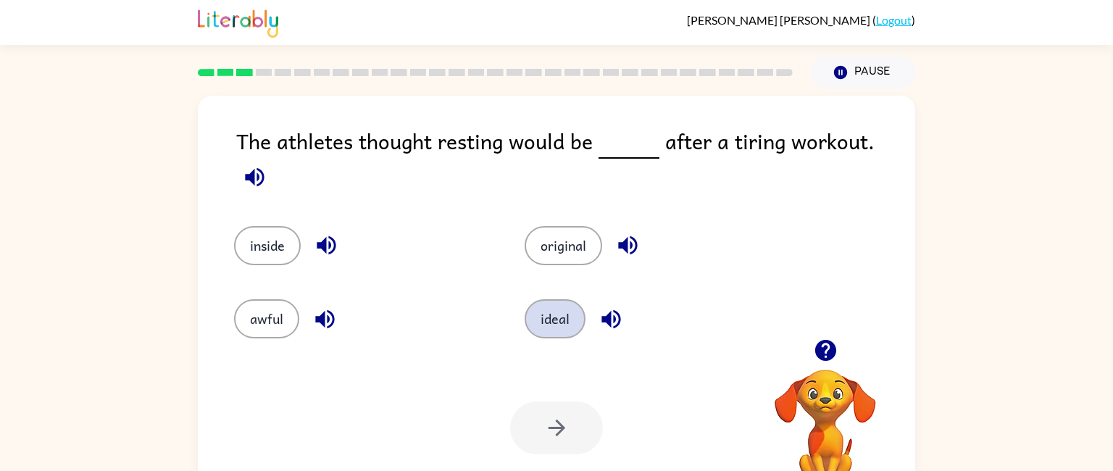
click at [549, 316] on button "ideal" at bounding box center [555, 318] width 61 height 39
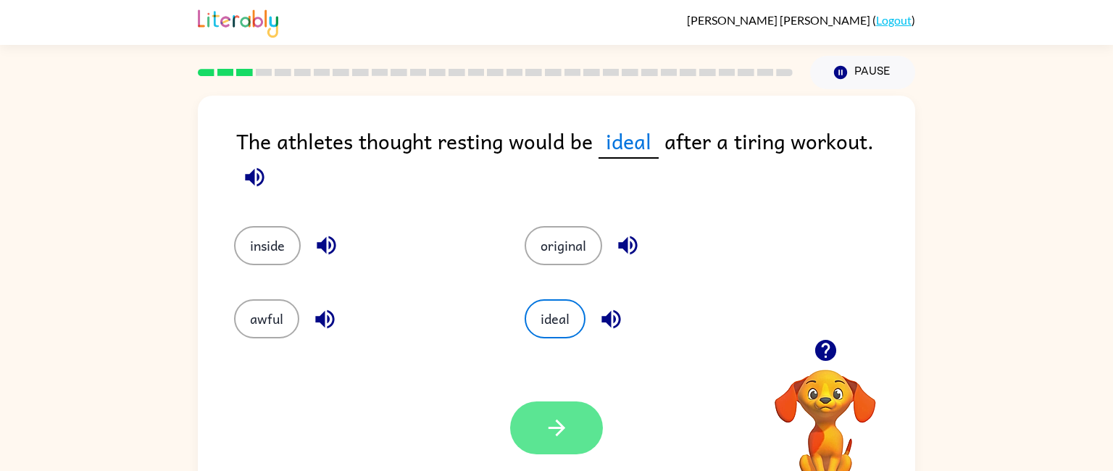
click at [557, 415] on icon "button" at bounding box center [556, 427] width 25 height 25
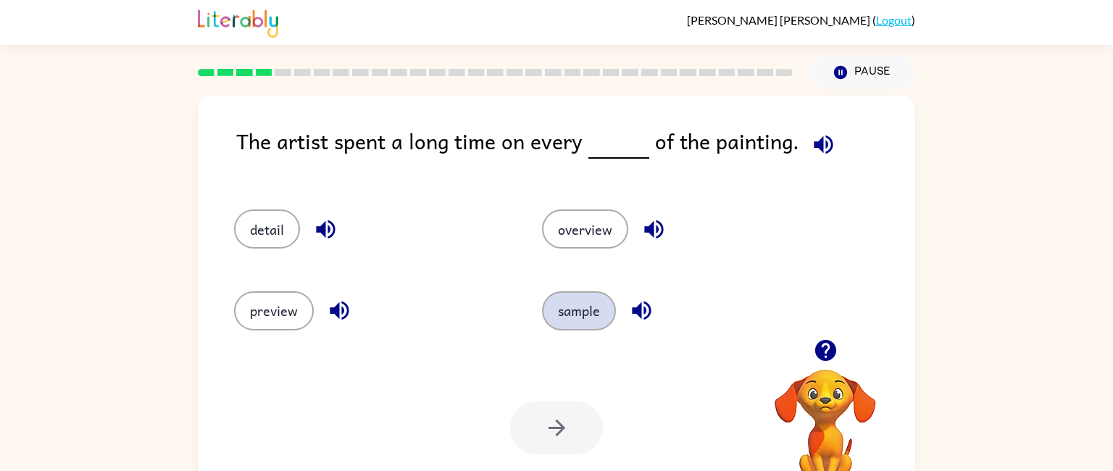
click at [557, 307] on button "sample" at bounding box center [579, 310] width 74 height 39
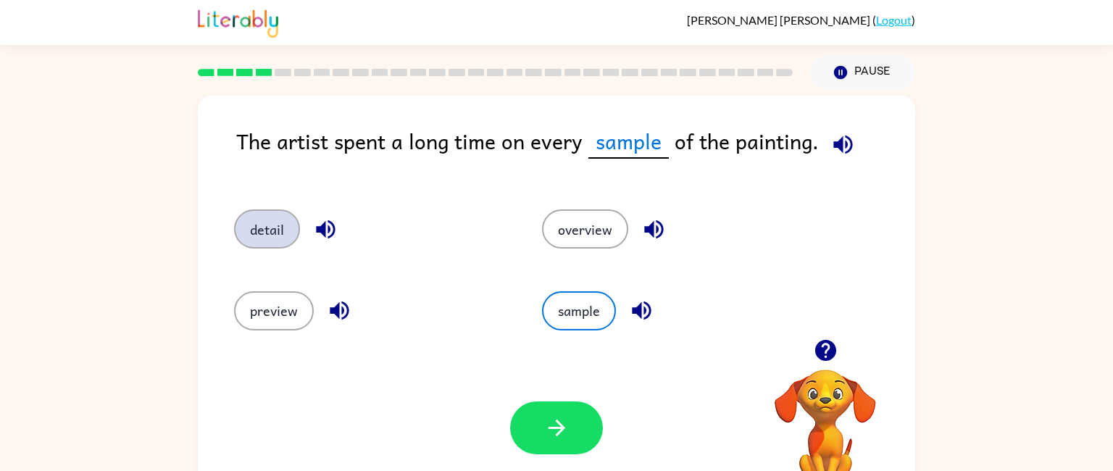
click at [254, 236] on button "detail" at bounding box center [267, 228] width 66 height 39
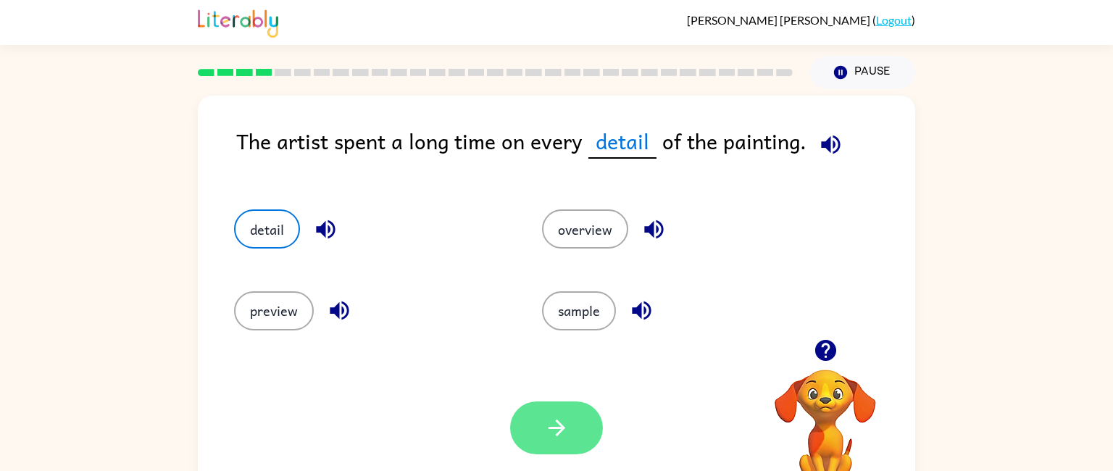
click at [523, 427] on button "button" at bounding box center [556, 427] width 93 height 53
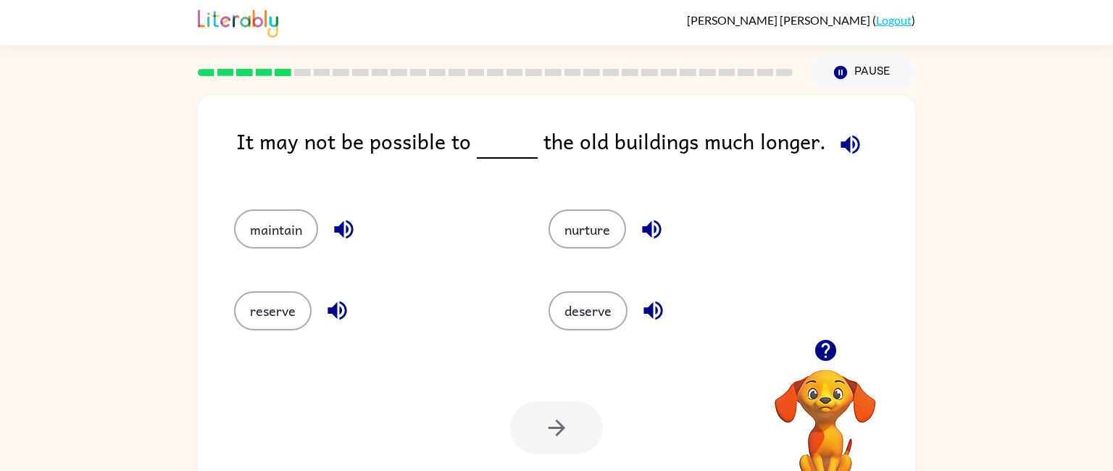
click at [322, 275] on div "reserve" at bounding box center [364, 304] width 314 height 81
click at [254, 224] on button "maintain" at bounding box center [276, 228] width 84 height 39
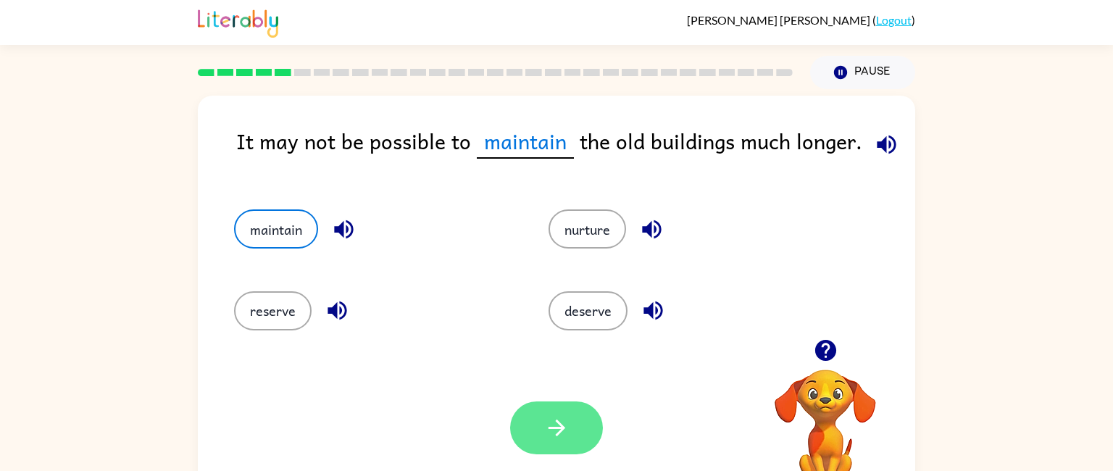
click at [537, 420] on button "button" at bounding box center [556, 427] width 93 height 53
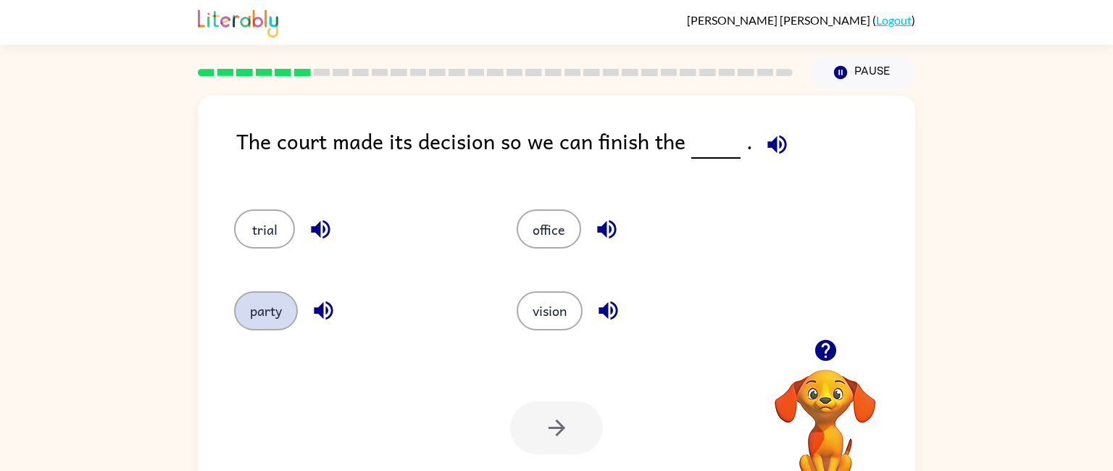
click at [241, 301] on button "party" at bounding box center [266, 310] width 64 height 39
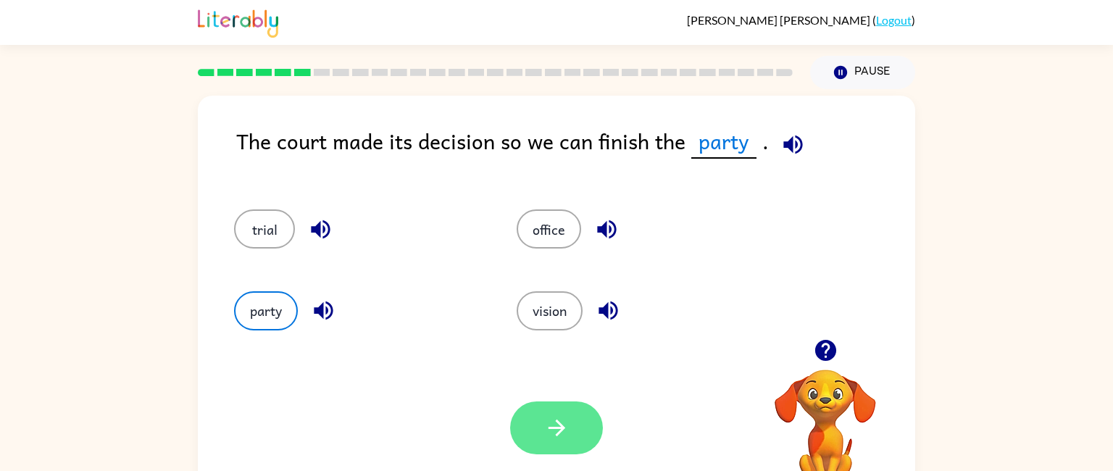
click at [559, 431] on icon "button" at bounding box center [556, 428] width 17 height 17
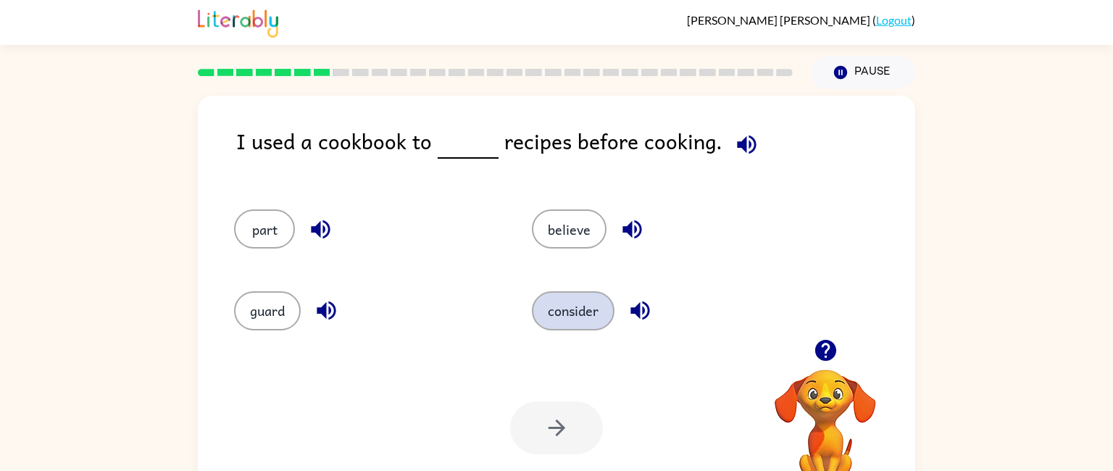
click at [541, 302] on button "consider" at bounding box center [573, 310] width 83 height 39
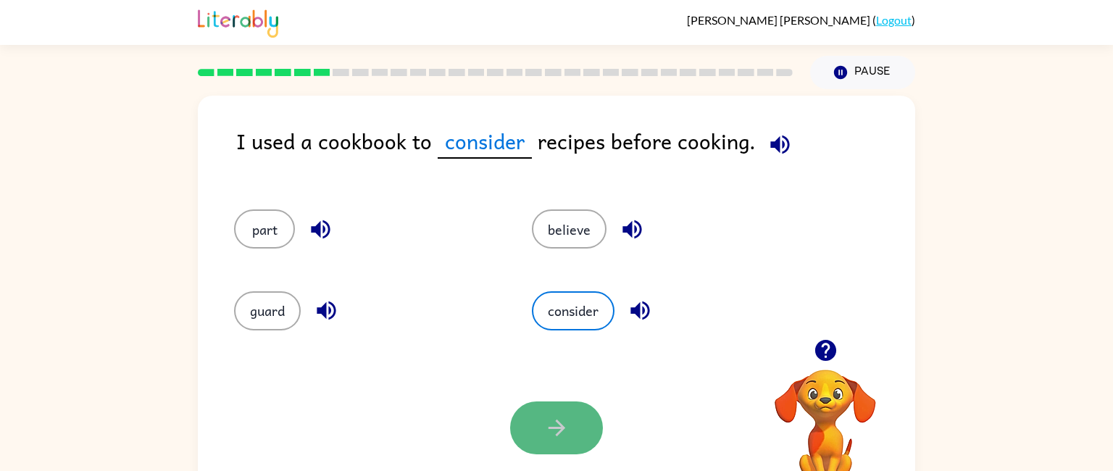
click at [551, 452] on button "button" at bounding box center [556, 427] width 93 height 53
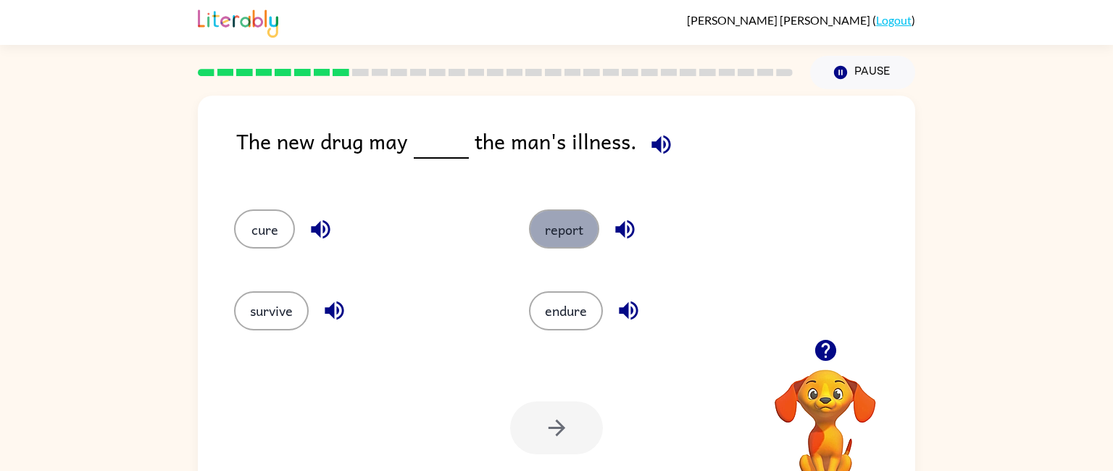
click at [560, 222] on button "report" at bounding box center [564, 228] width 70 height 39
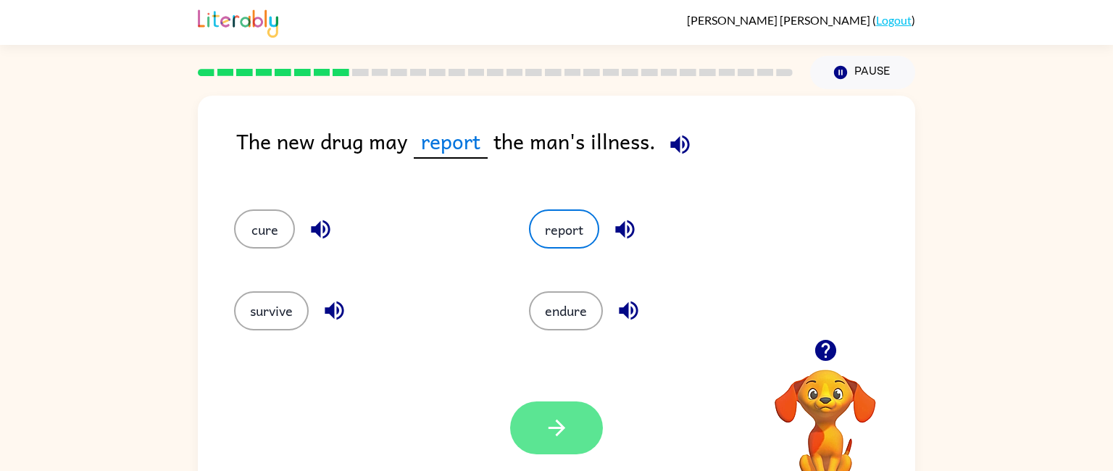
click at [533, 442] on button "button" at bounding box center [556, 427] width 93 height 53
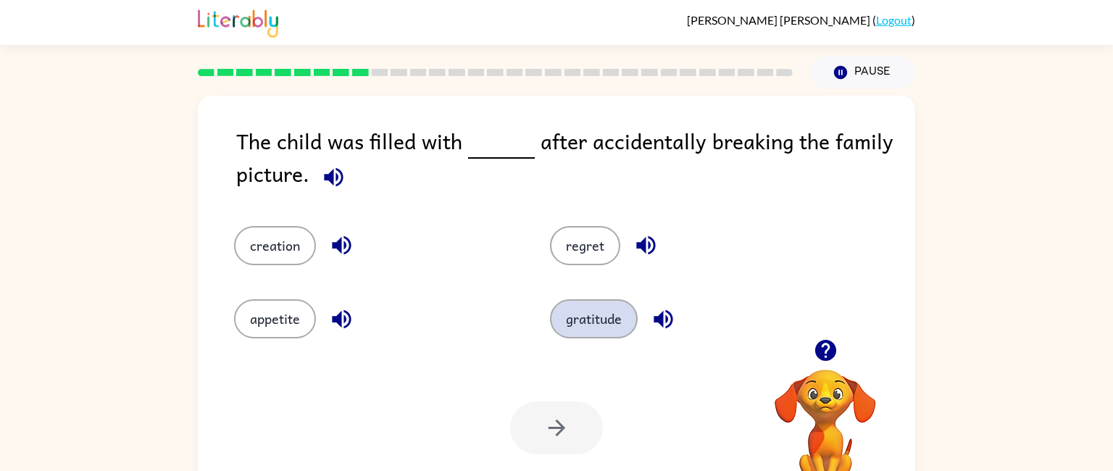
click at [583, 326] on button "gratitude" at bounding box center [594, 318] width 88 height 39
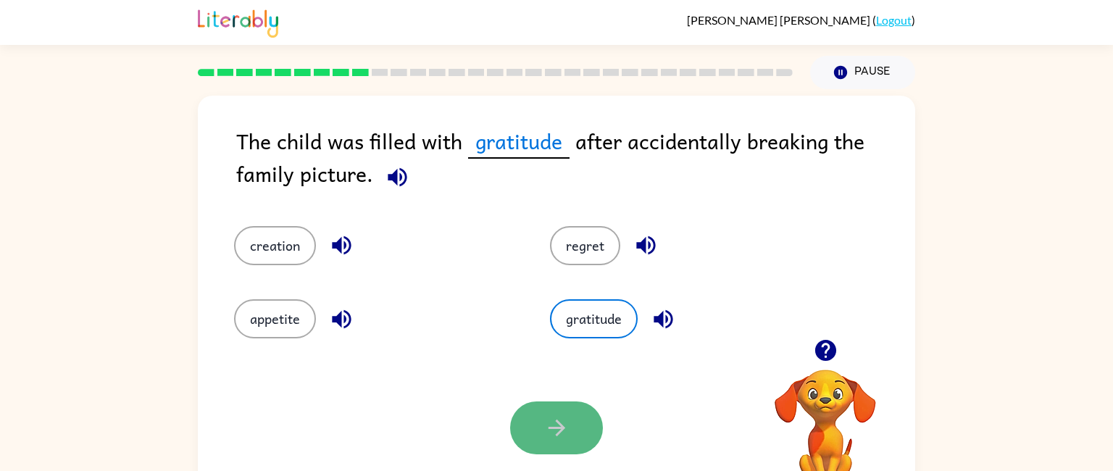
click at [570, 424] on button "button" at bounding box center [556, 427] width 93 height 53
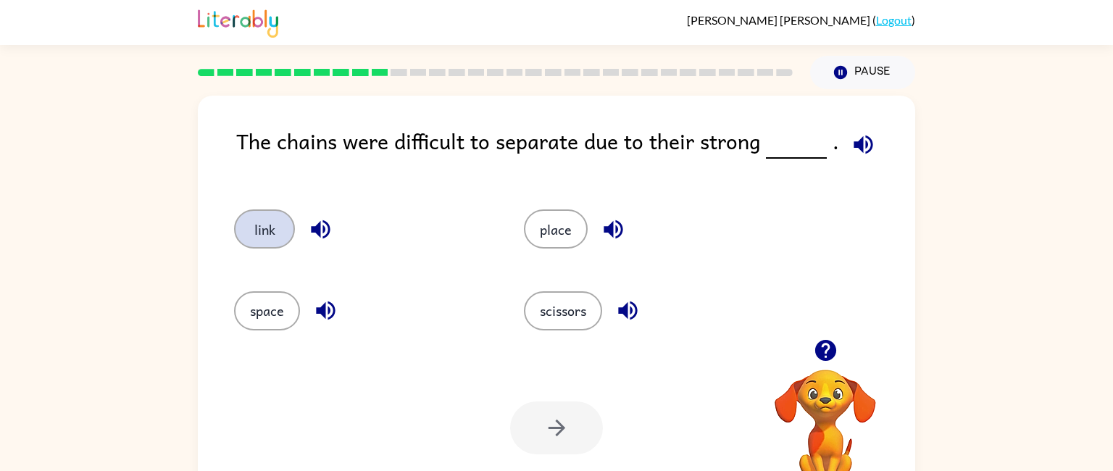
click at [237, 218] on button "link" at bounding box center [264, 228] width 61 height 39
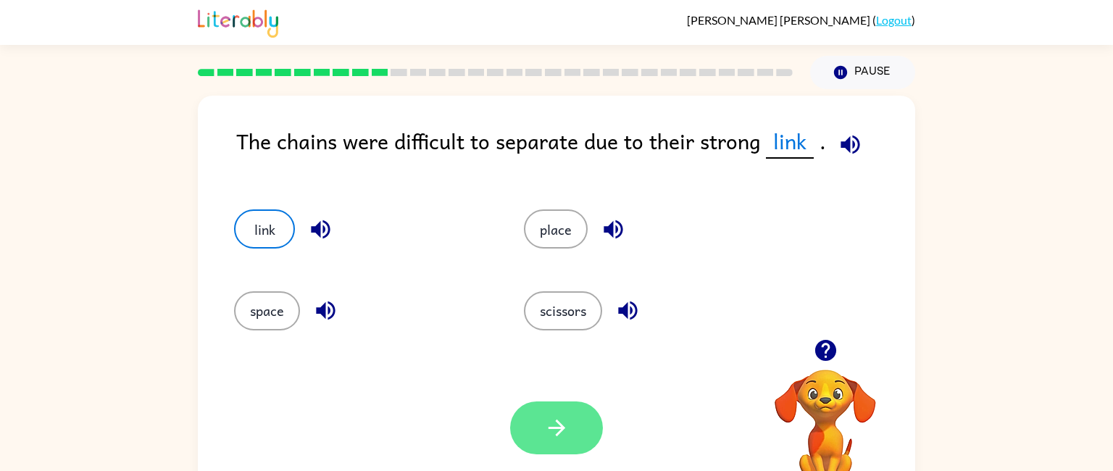
click at [519, 425] on button "button" at bounding box center [556, 427] width 93 height 53
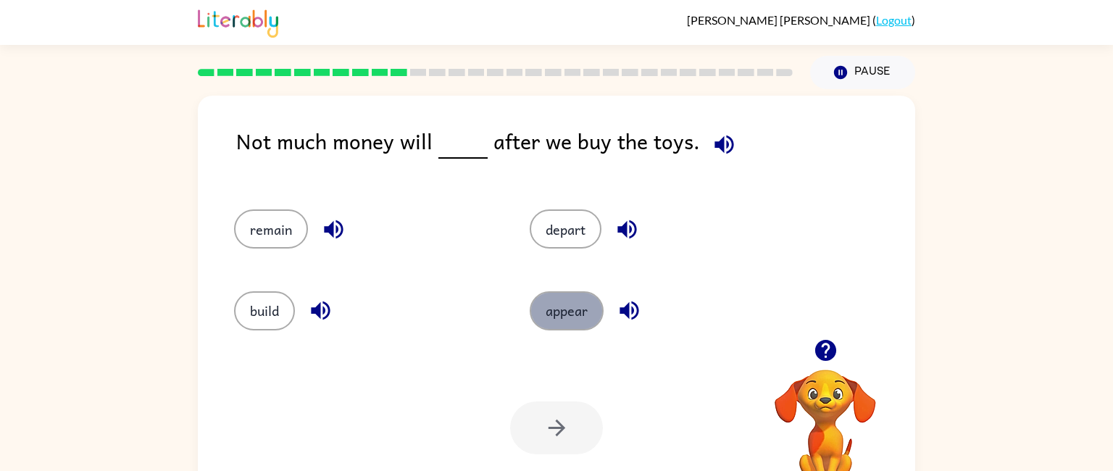
click at [547, 315] on button "appear" at bounding box center [567, 310] width 74 height 39
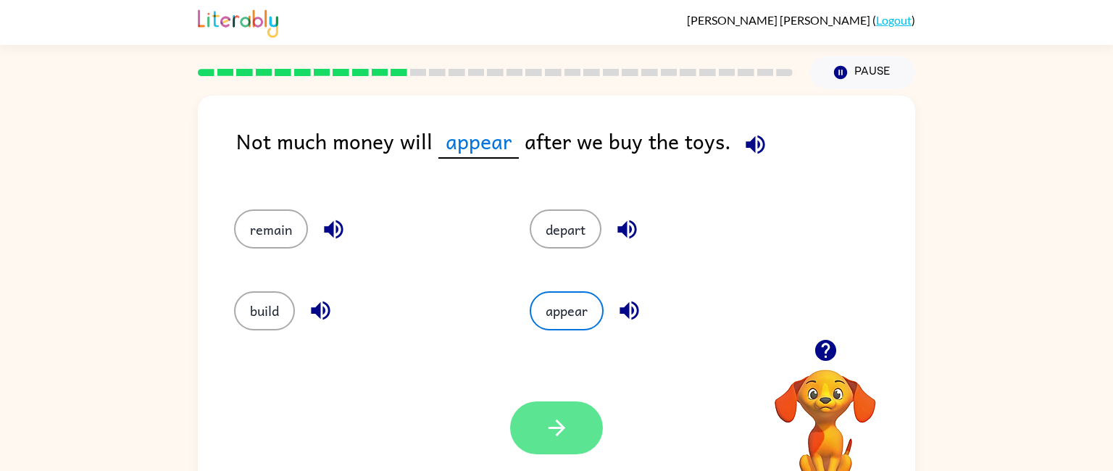
click at [551, 434] on icon "button" at bounding box center [556, 427] width 25 height 25
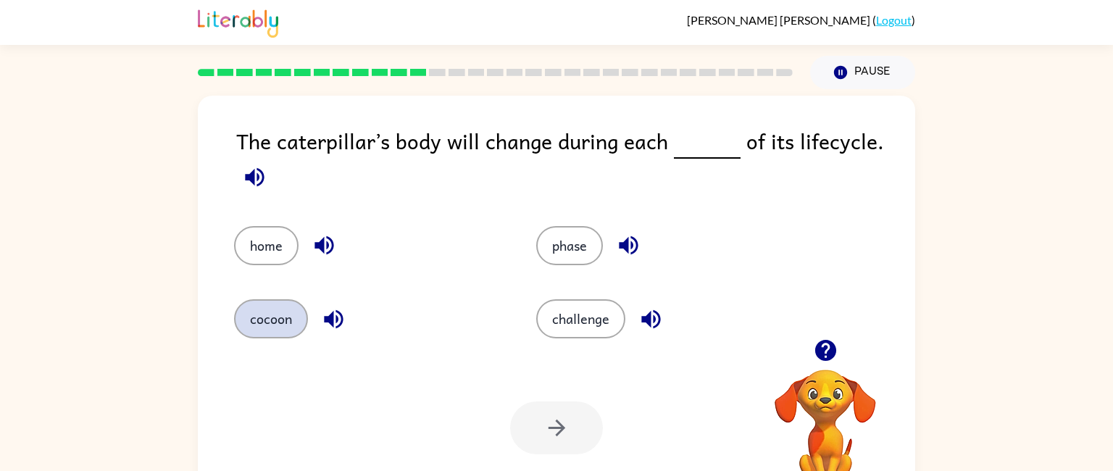
click at [295, 322] on button "cocoon" at bounding box center [271, 318] width 74 height 39
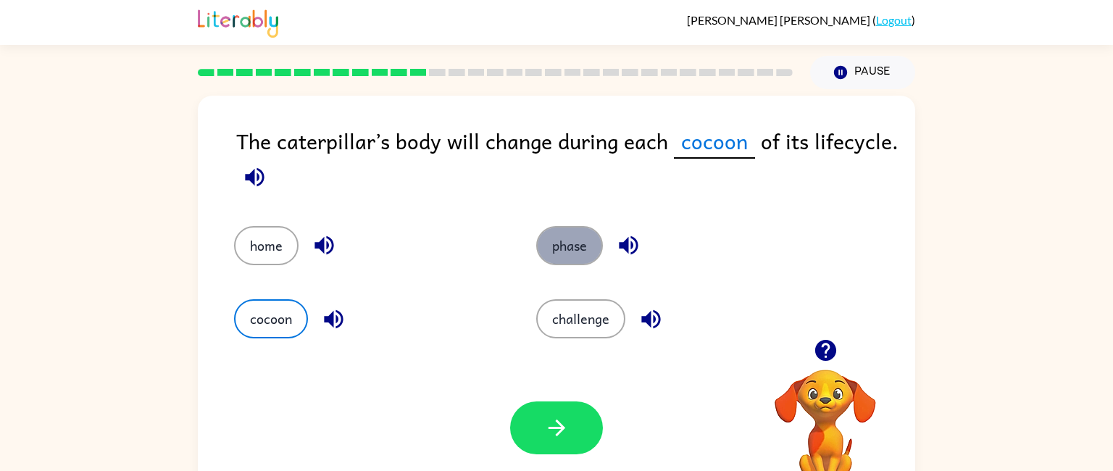
click at [564, 236] on button "phase" at bounding box center [569, 245] width 67 height 39
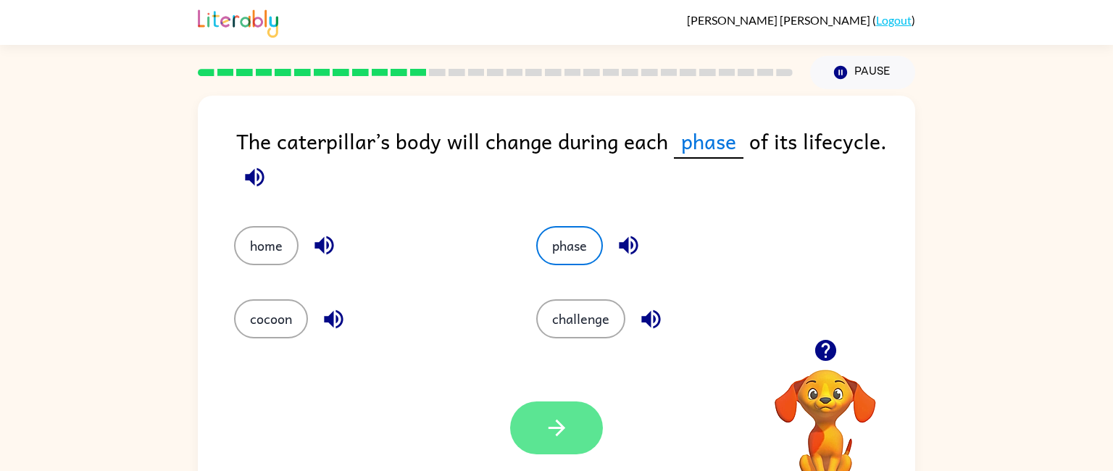
click at [530, 432] on button "button" at bounding box center [556, 427] width 93 height 53
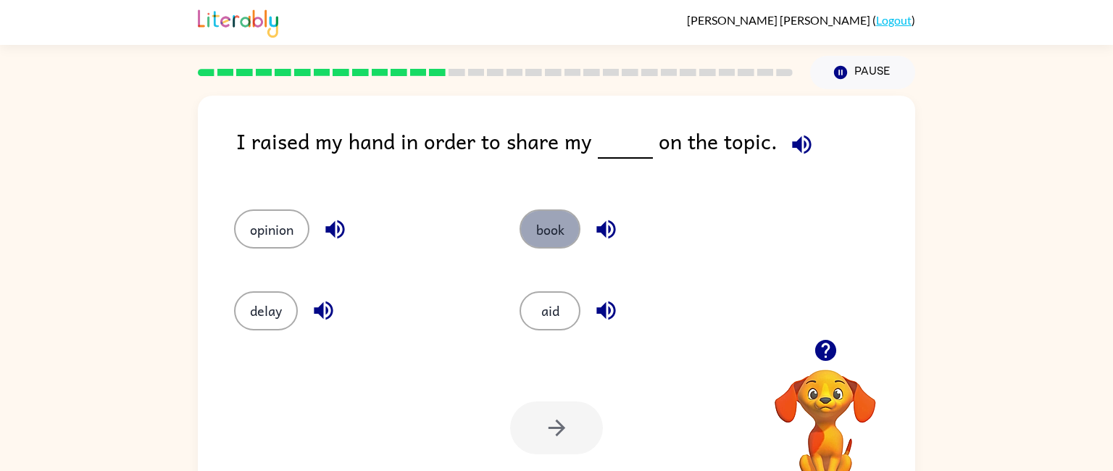
click at [541, 236] on button "book" at bounding box center [550, 228] width 61 height 39
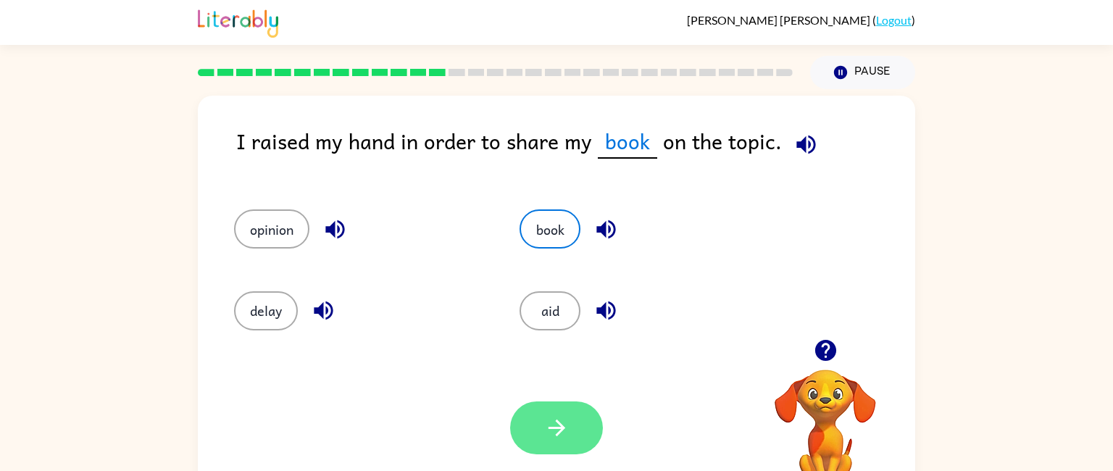
click at [540, 417] on button "button" at bounding box center [556, 427] width 93 height 53
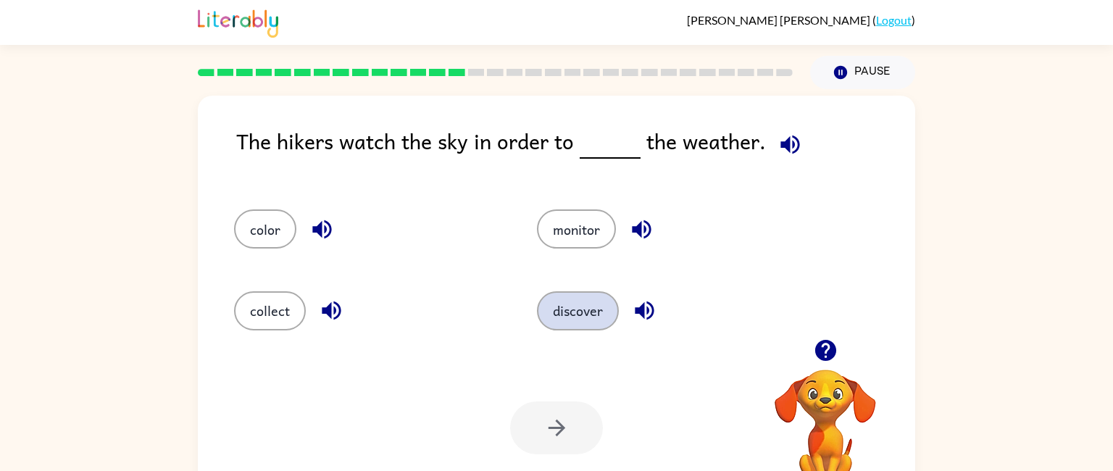
click at [556, 301] on button "discover" at bounding box center [578, 310] width 82 height 39
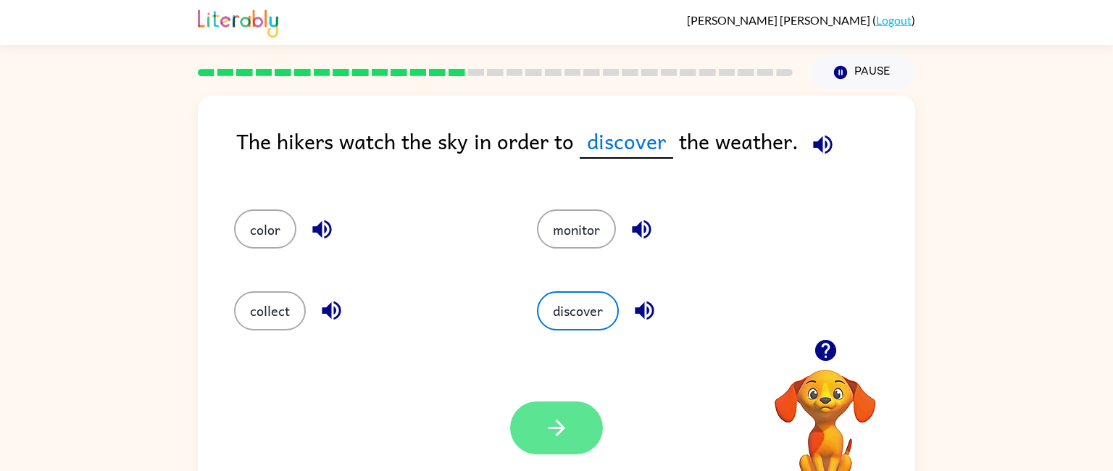
click at [540, 403] on button "button" at bounding box center [556, 427] width 93 height 53
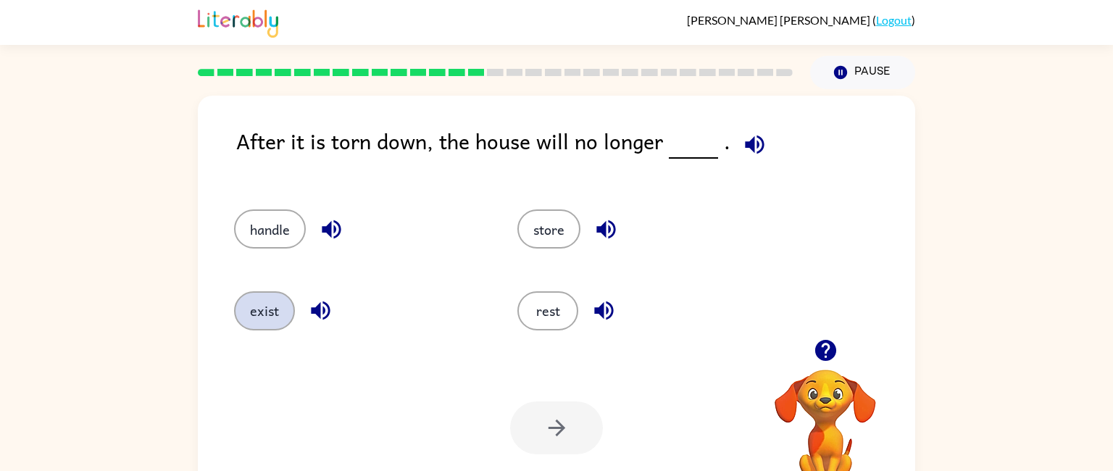
click at [259, 312] on button "exist" at bounding box center [264, 310] width 61 height 39
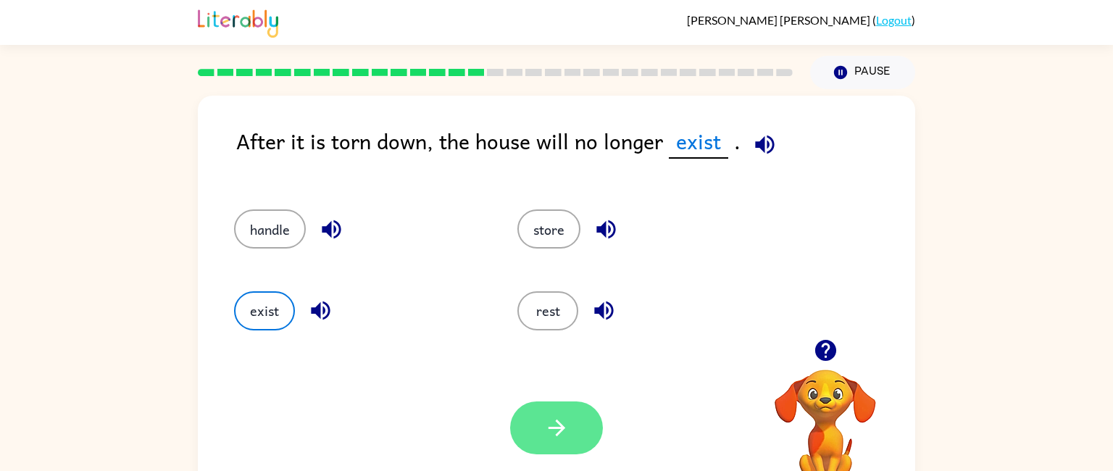
click at [546, 414] on button "button" at bounding box center [556, 427] width 93 height 53
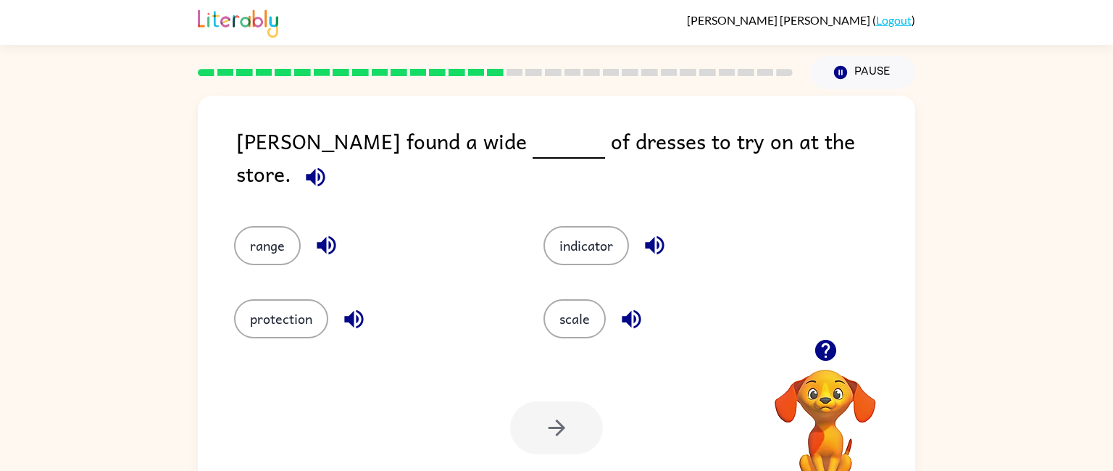
click at [671, 249] on div "indicator" at bounding box center [670, 235] width 309 height 73
click at [562, 241] on button "indicator" at bounding box center [586, 245] width 86 height 39
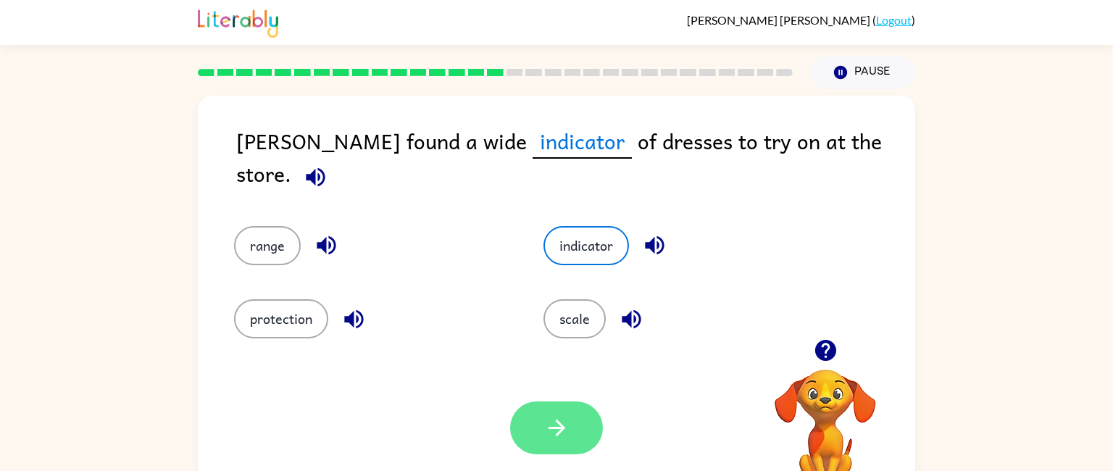
click at [564, 425] on icon "button" at bounding box center [556, 427] width 25 height 25
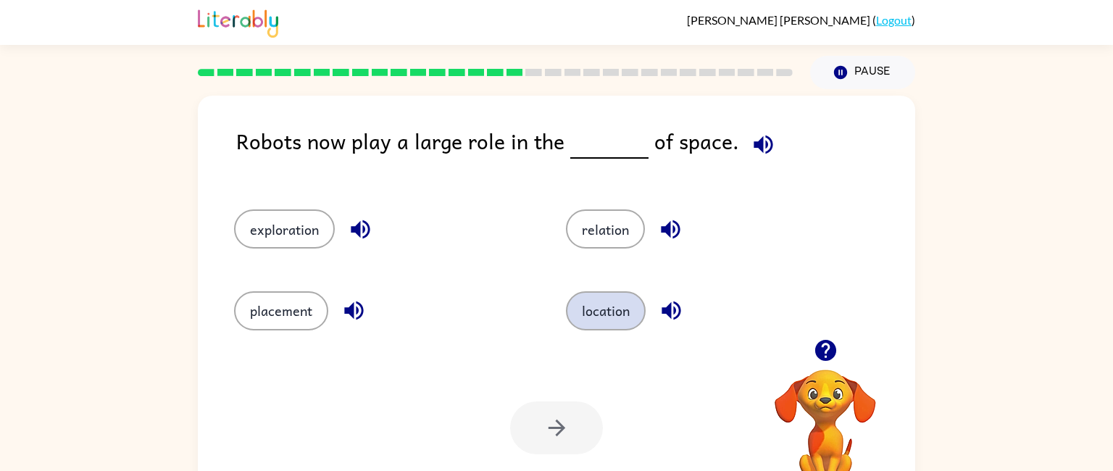
click at [583, 309] on button "location" at bounding box center [606, 310] width 80 height 39
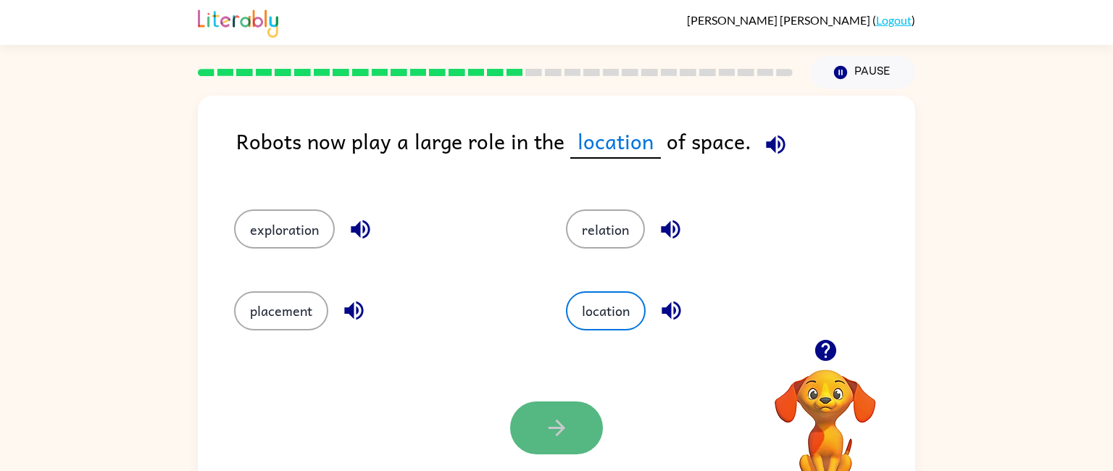
click at [549, 430] on icon "button" at bounding box center [556, 427] width 25 height 25
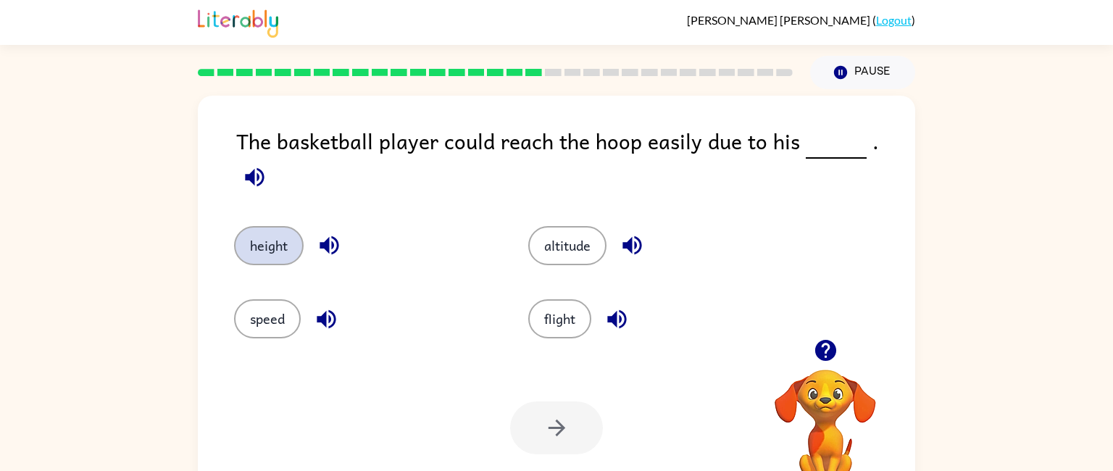
click at [253, 228] on button "height" at bounding box center [269, 245] width 70 height 39
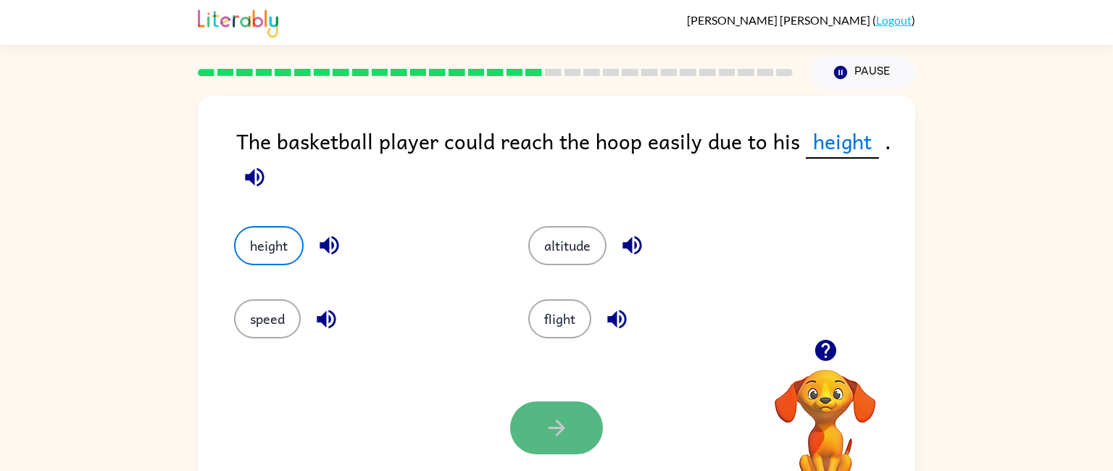
click at [536, 423] on button "button" at bounding box center [556, 427] width 93 height 53
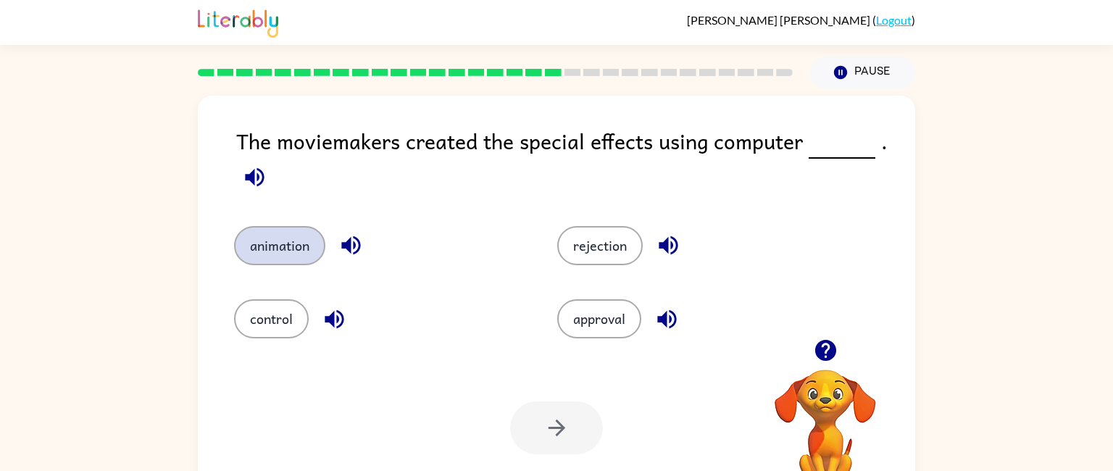
click at [261, 237] on button "animation" at bounding box center [279, 245] width 91 height 39
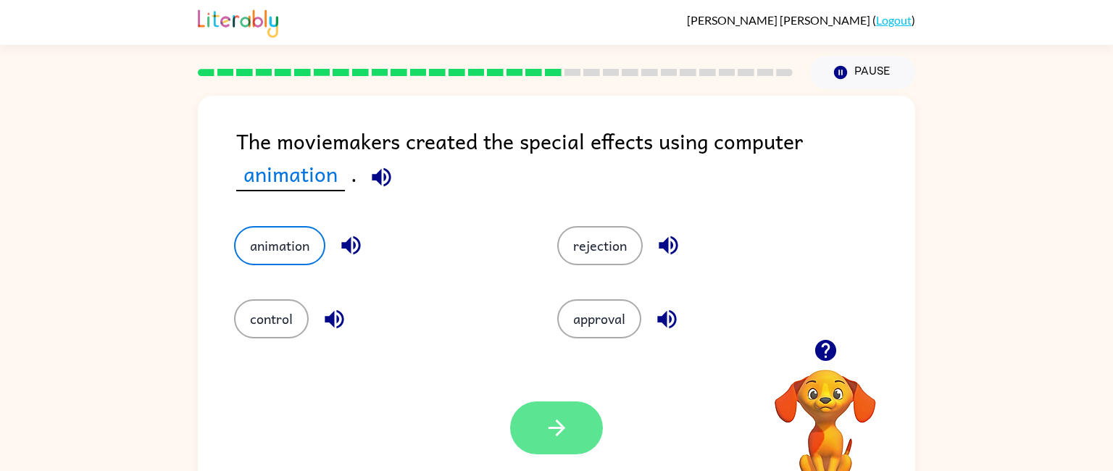
click at [542, 448] on button "button" at bounding box center [556, 427] width 93 height 53
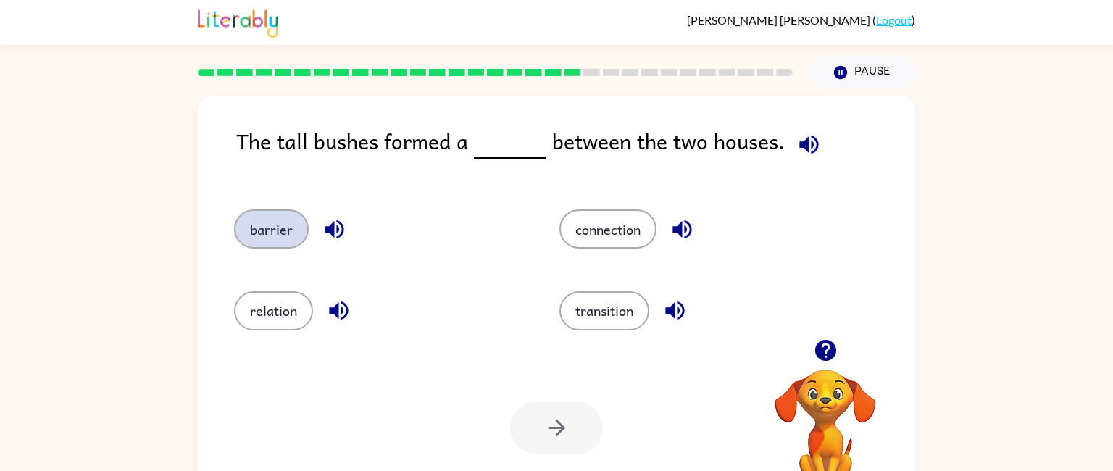
click at [269, 217] on button "barrier" at bounding box center [271, 228] width 75 height 39
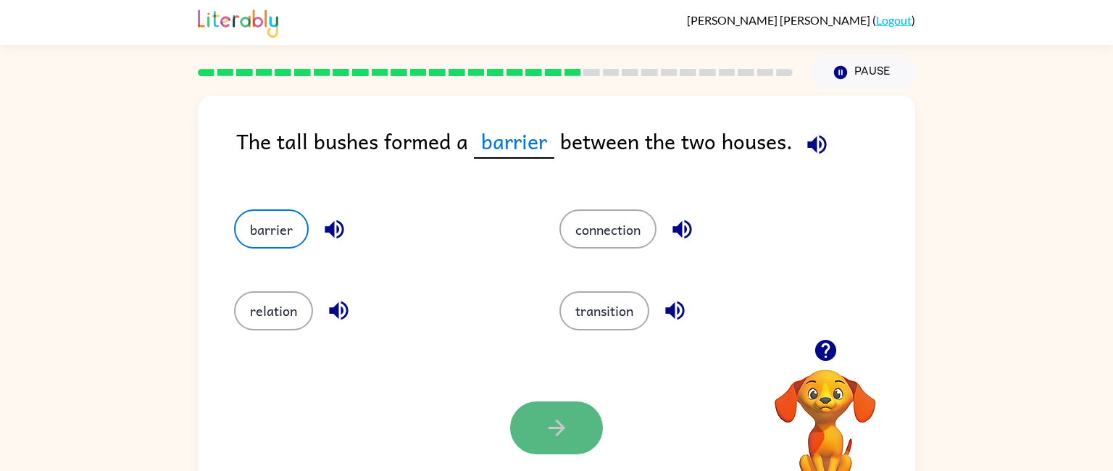
click at [574, 430] on button "button" at bounding box center [556, 427] width 93 height 53
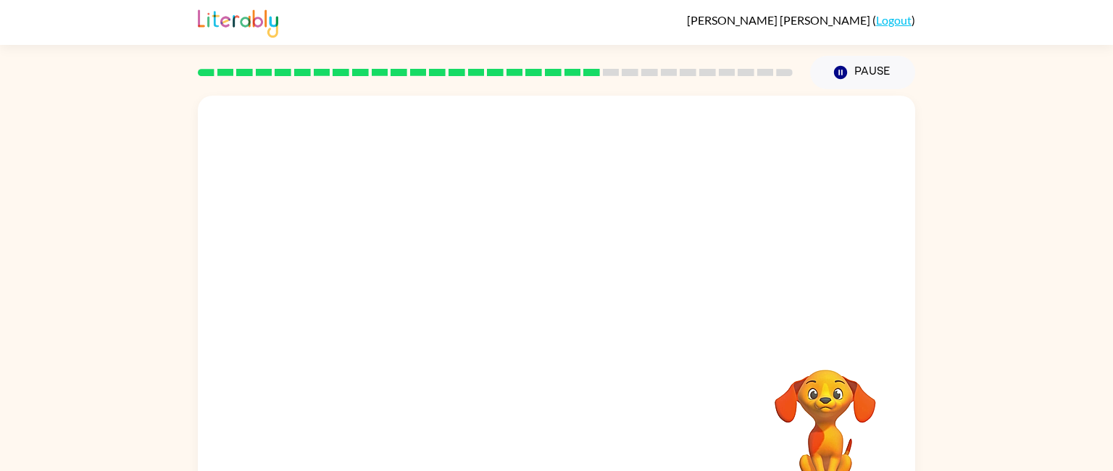
click at [417, 299] on video "Your browser must support playing .mp4 files to use Literably. Please try using…" at bounding box center [556, 217] width 717 height 243
click at [551, 300] on icon "button" at bounding box center [556, 309] width 25 height 25
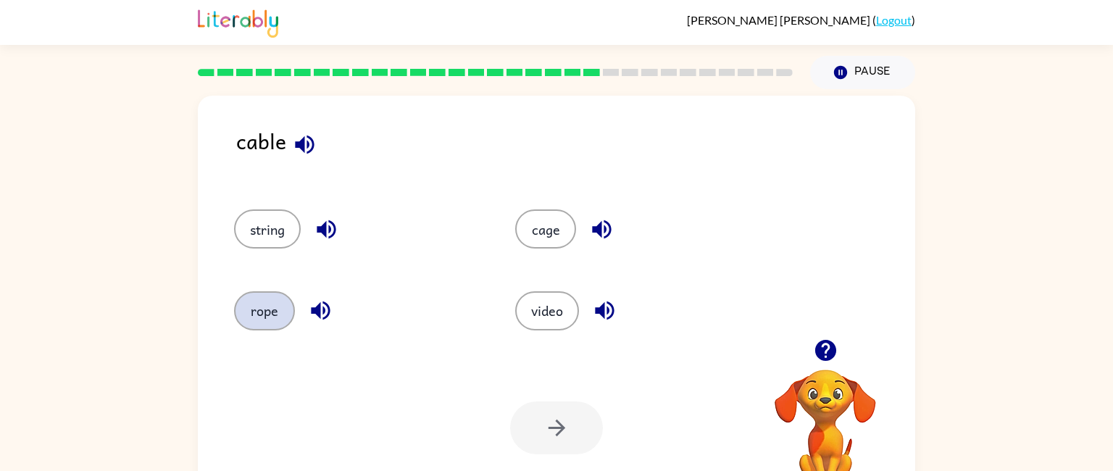
click at [251, 310] on button "rope" at bounding box center [264, 310] width 61 height 39
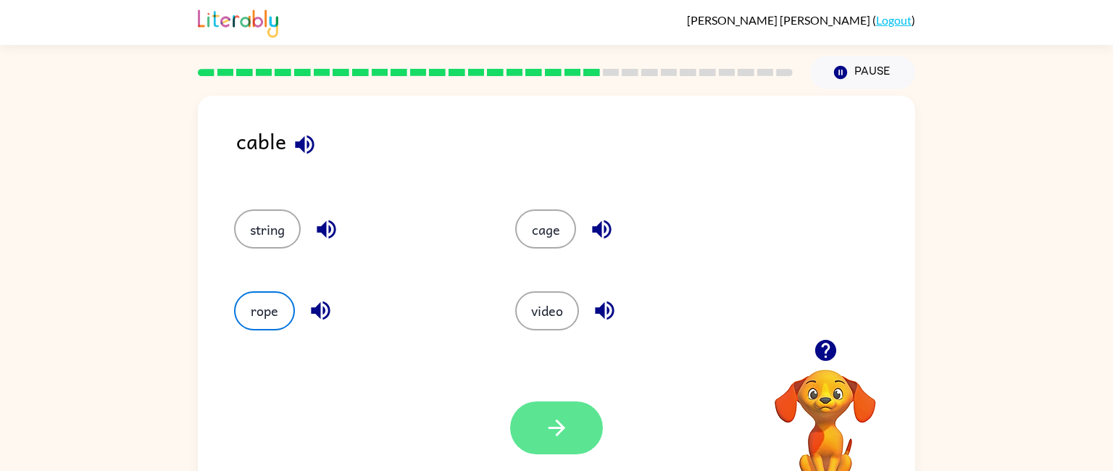
click at [555, 420] on icon "button" at bounding box center [556, 427] width 25 height 25
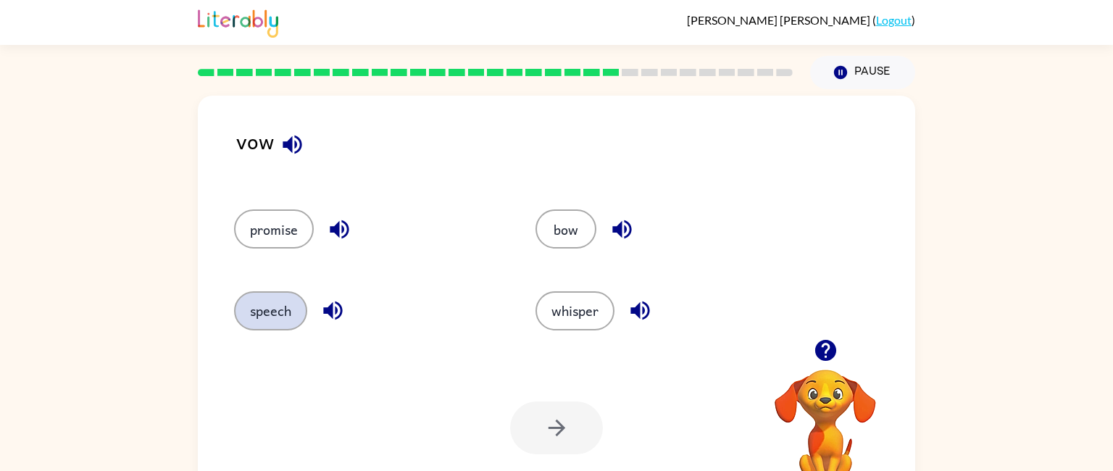
click at [248, 312] on button "speech" at bounding box center [270, 310] width 73 height 39
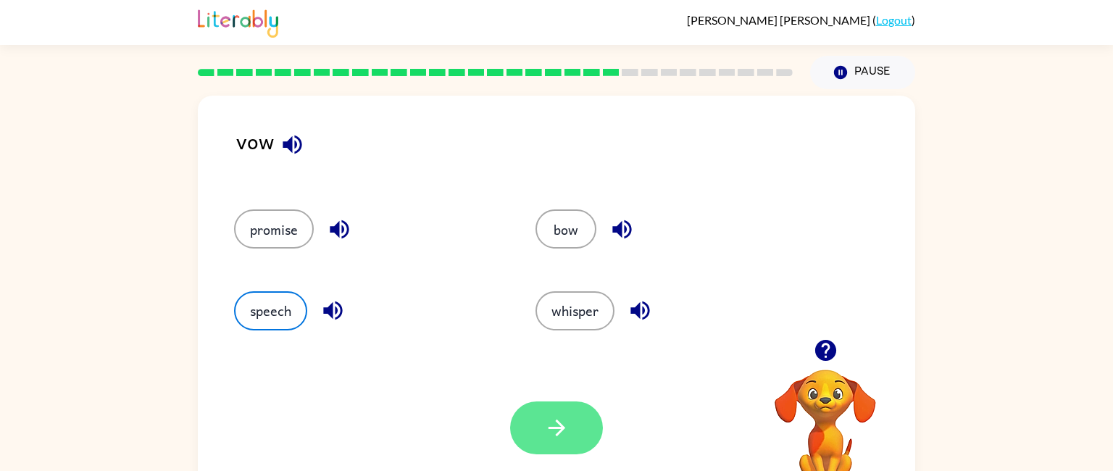
click at [532, 409] on button "button" at bounding box center [556, 427] width 93 height 53
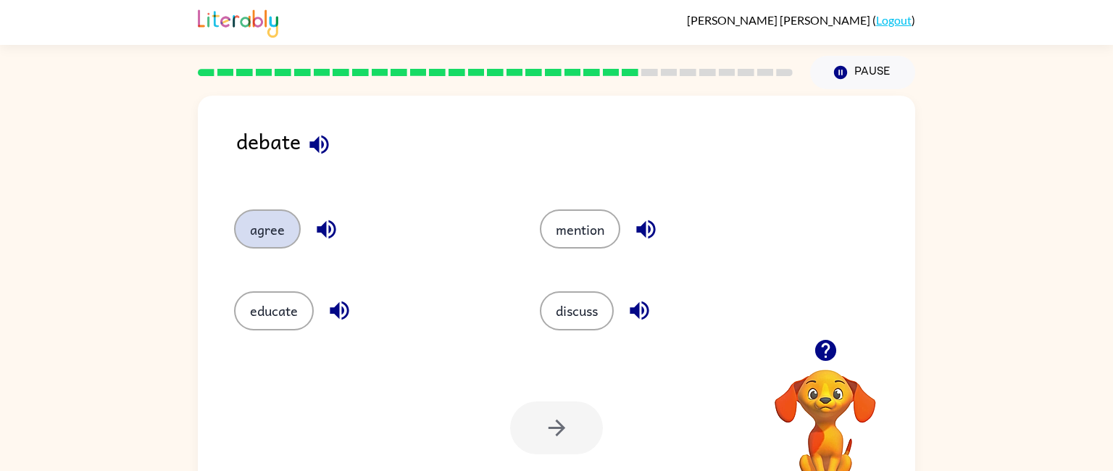
click at [264, 214] on button "agree" at bounding box center [267, 228] width 67 height 39
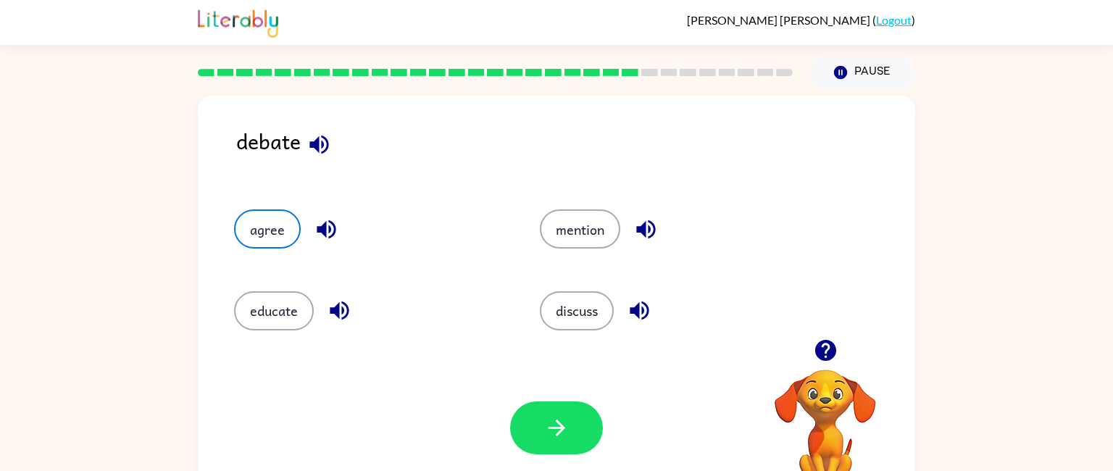
click at [572, 288] on div "discuss" at bounding box center [665, 304] width 306 height 81
click at [572, 294] on button "discuss" at bounding box center [577, 310] width 74 height 39
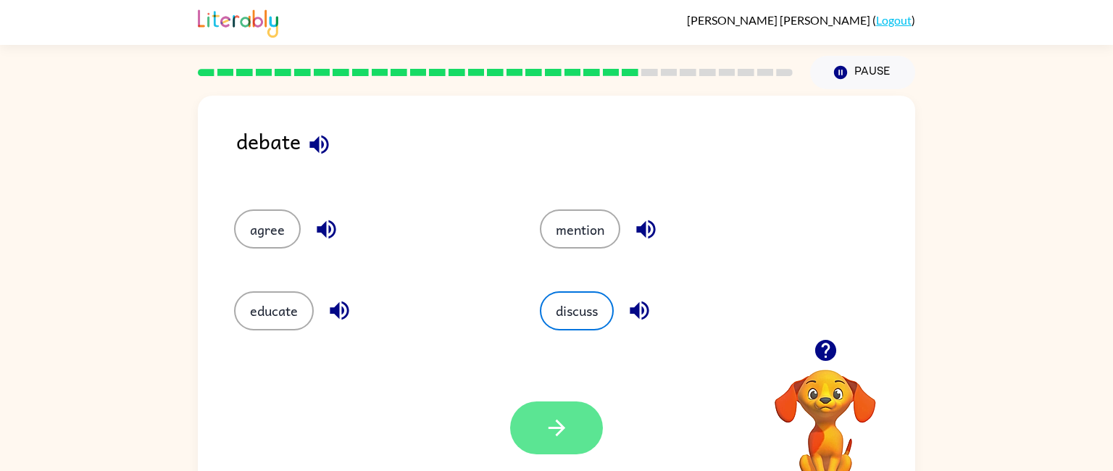
click at [537, 423] on button "button" at bounding box center [556, 427] width 93 height 53
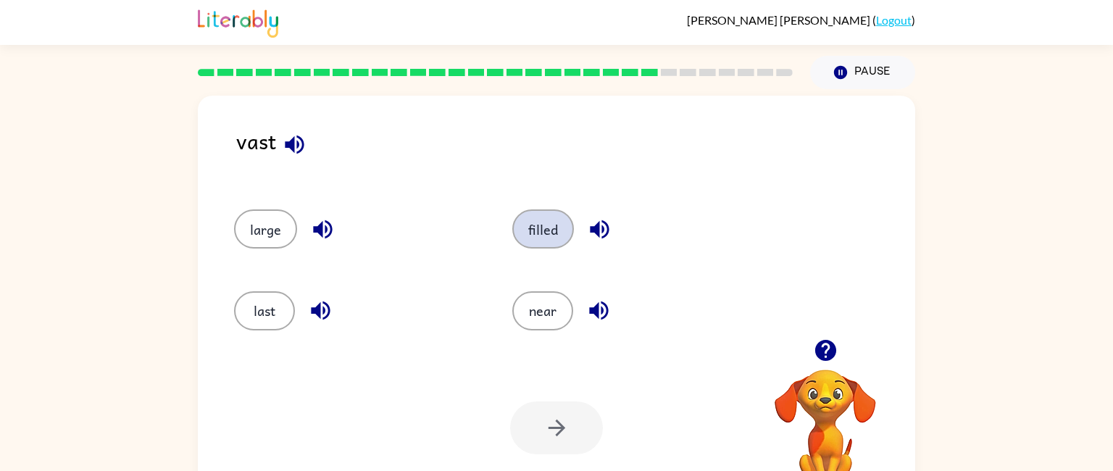
click at [532, 243] on button "filled" at bounding box center [543, 228] width 62 height 39
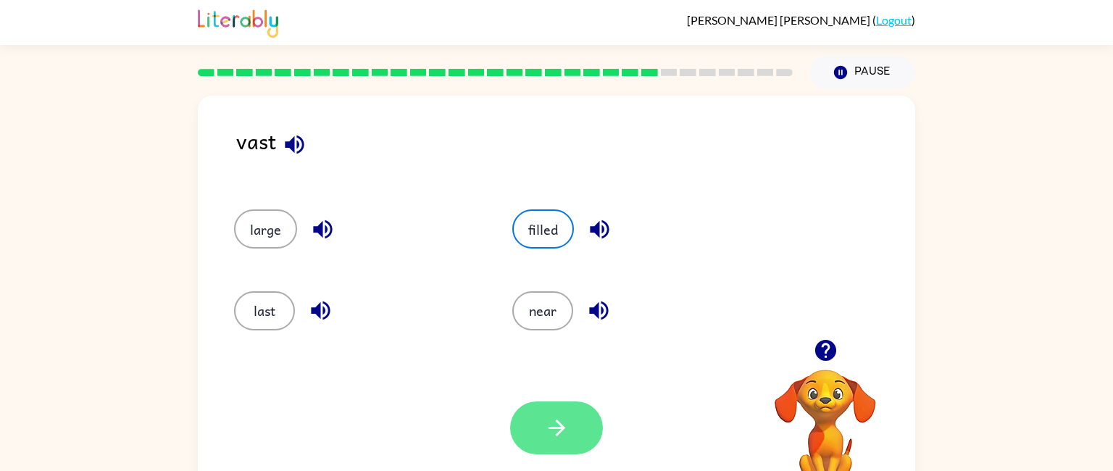
click at [545, 430] on icon "button" at bounding box center [556, 427] width 25 height 25
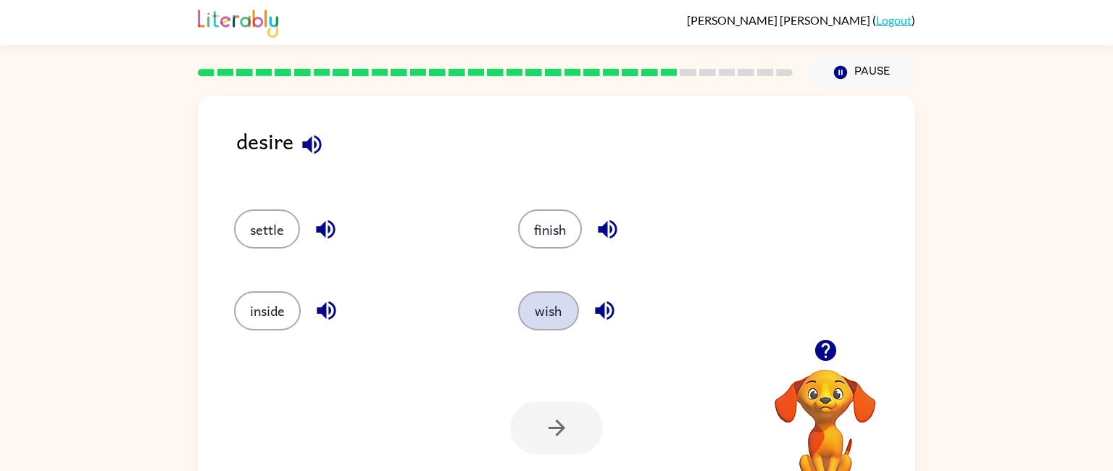
click at [539, 315] on button "wish" at bounding box center [548, 310] width 61 height 39
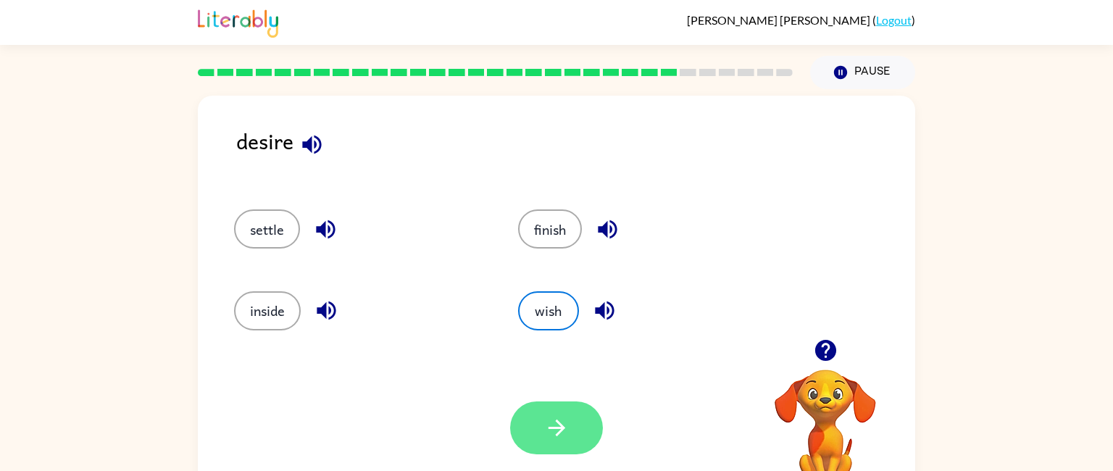
click at [551, 438] on icon "button" at bounding box center [556, 427] width 25 height 25
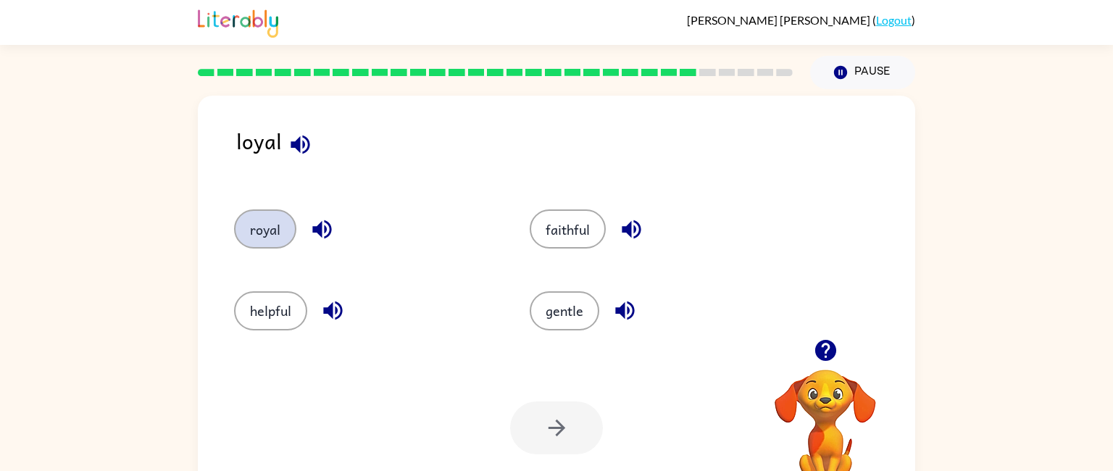
click at [273, 241] on button "royal" at bounding box center [265, 228] width 62 height 39
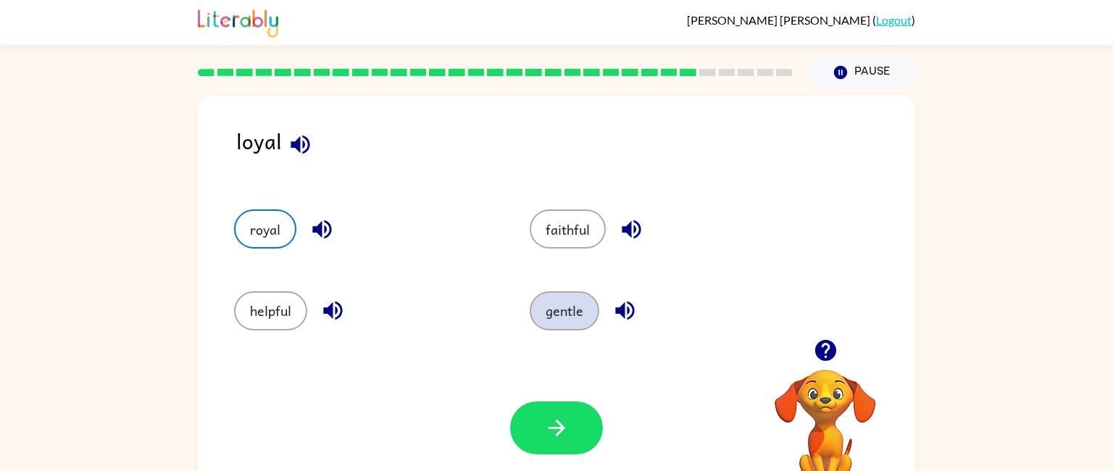
click at [551, 316] on button "gentle" at bounding box center [565, 310] width 70 height 39
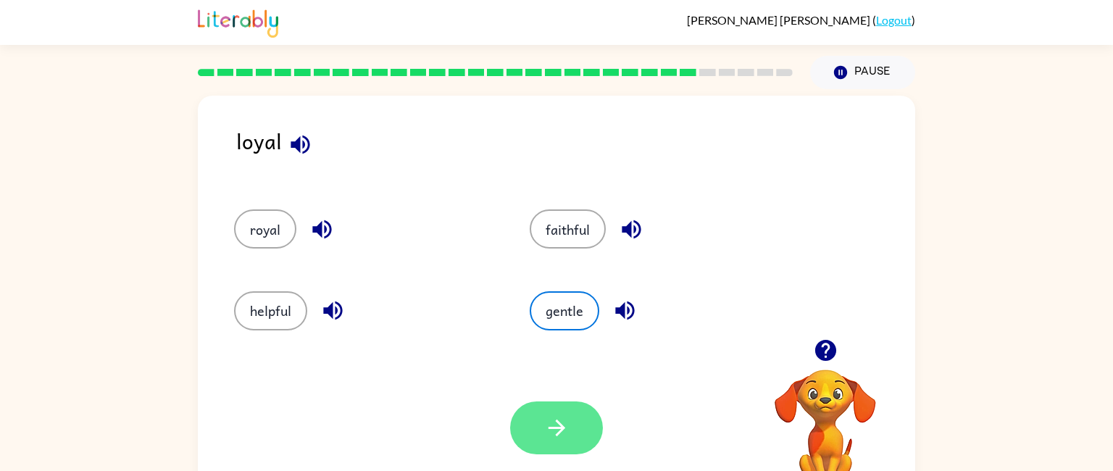
click at [541, 420] on button "button" at bounding box center [556, 427] width 93 height 53
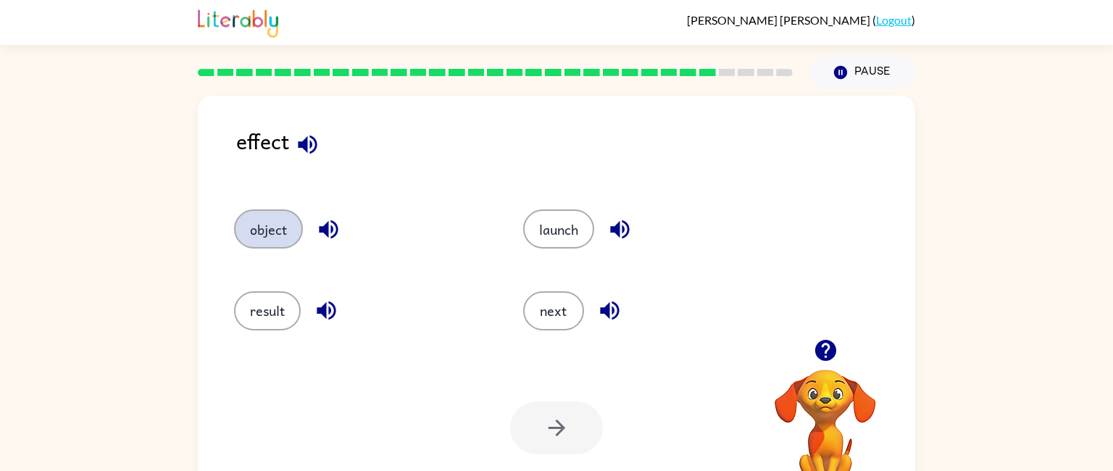
click at [271, 245] on button "object" at bounding box center [268, 228] width 69 height 39
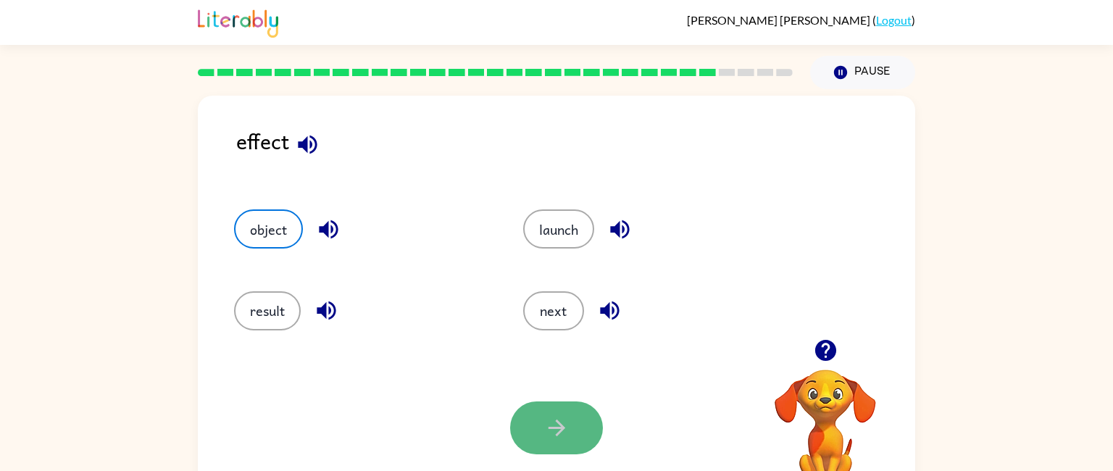
click at [572, 428] on button "button" at bounding box center [556, 427] width 93 height 53
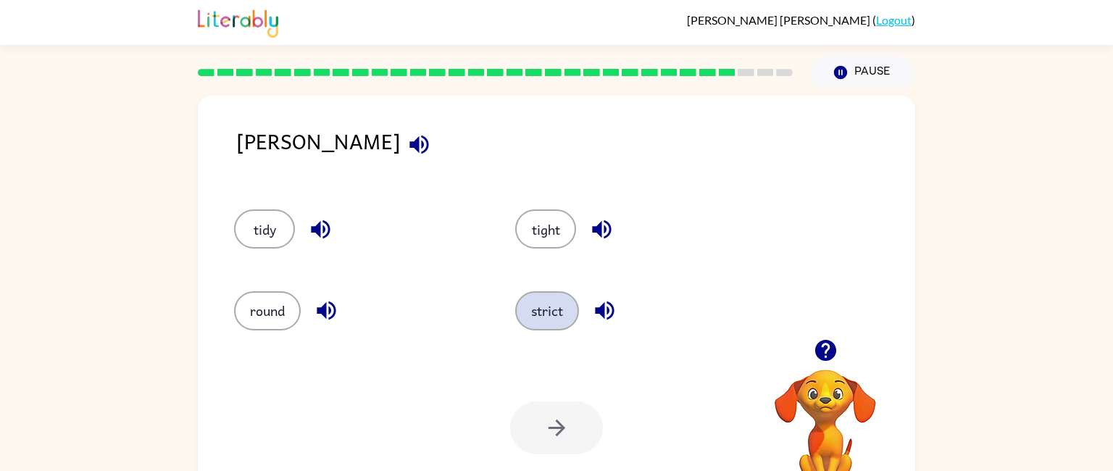
click at [531, 301] on button "strict" at bounding box center [547, 310] width 64 height 39
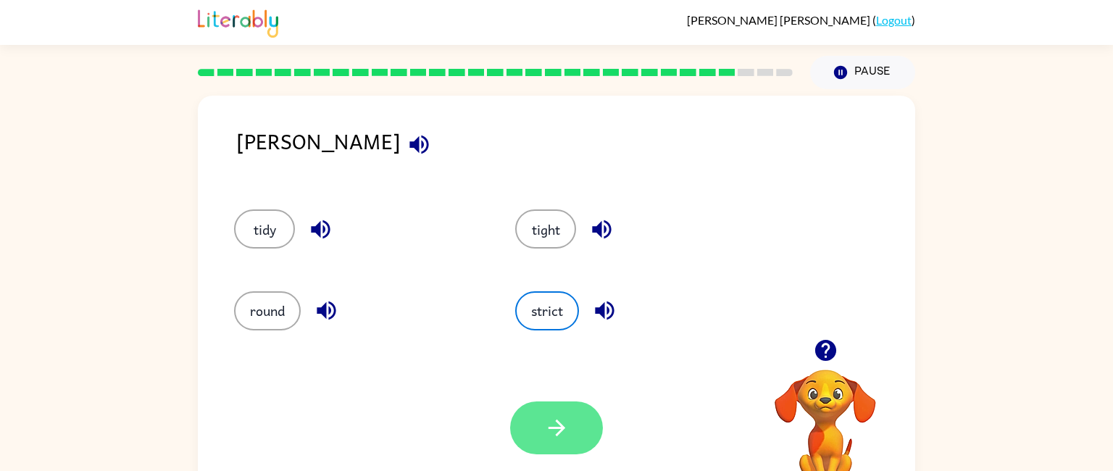
click at [559, 437] on icon "button" at bounding box center [556, 427] width 25 height 25
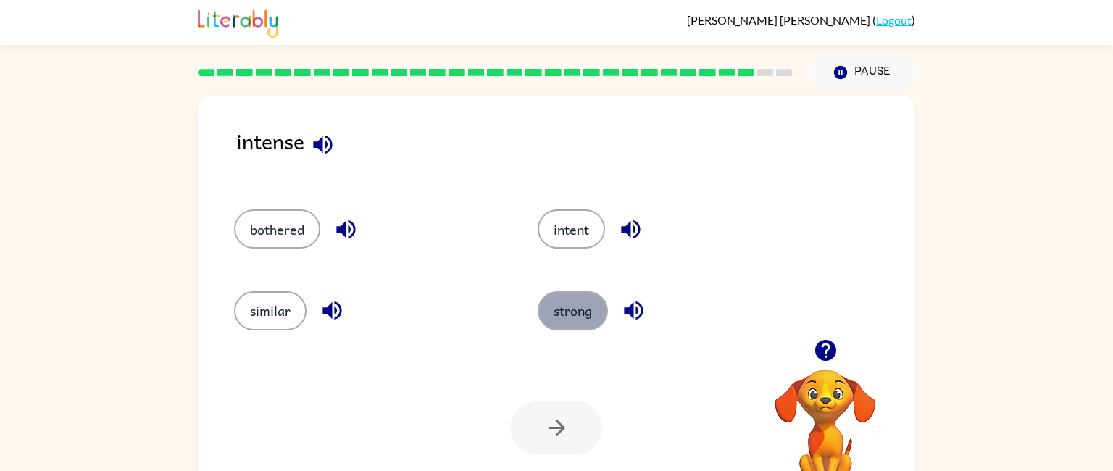
click at [567, 299] on button "strong" at bounding box center [573, 310] width 70 height 39
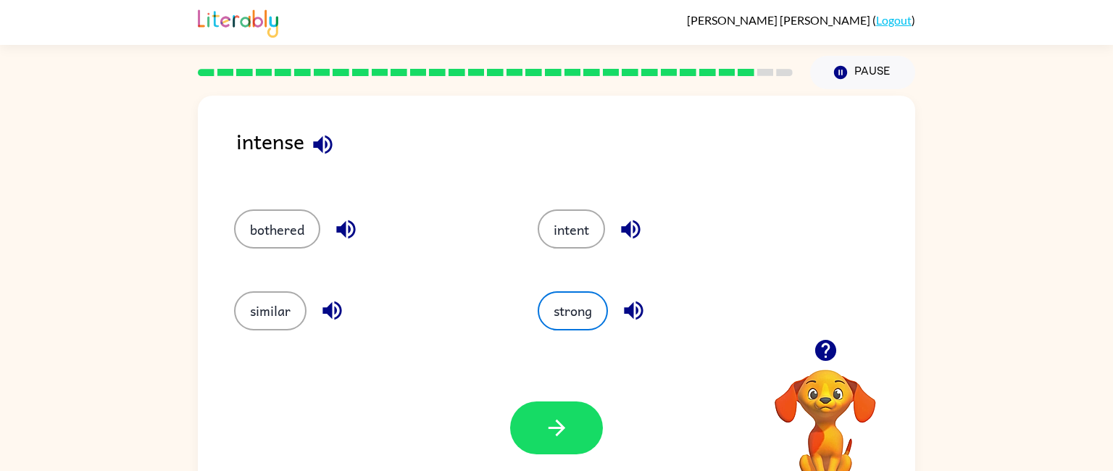
click at [546, 460] on div "Your browser must support playing .mp4 files to use Literably. Please try using…" at bounding box center [556, 427] width 717 height 163
click at [538, 430] on button "button" at bounding box center [556, 427] width 93 height 53
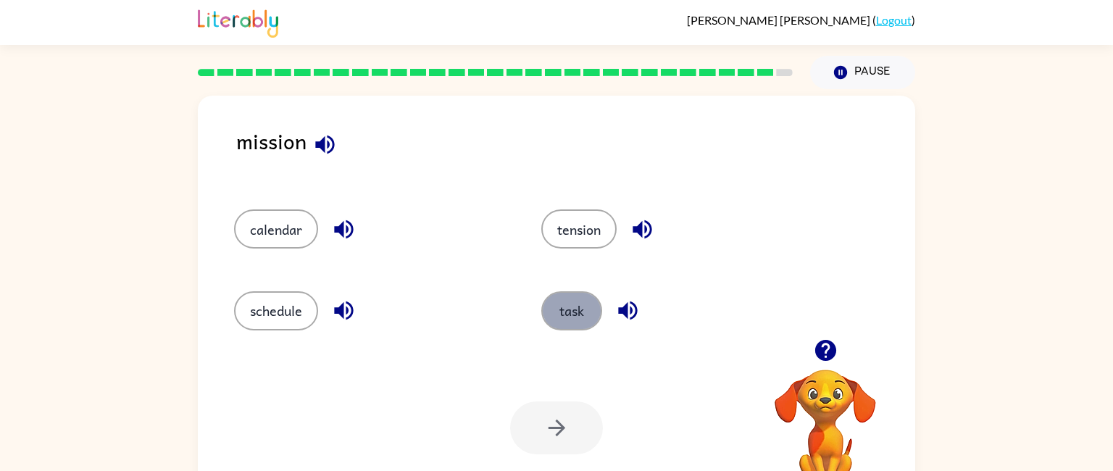
click at [570, 299] on button "task" at bounding box center [571, 310] width 61 height 39
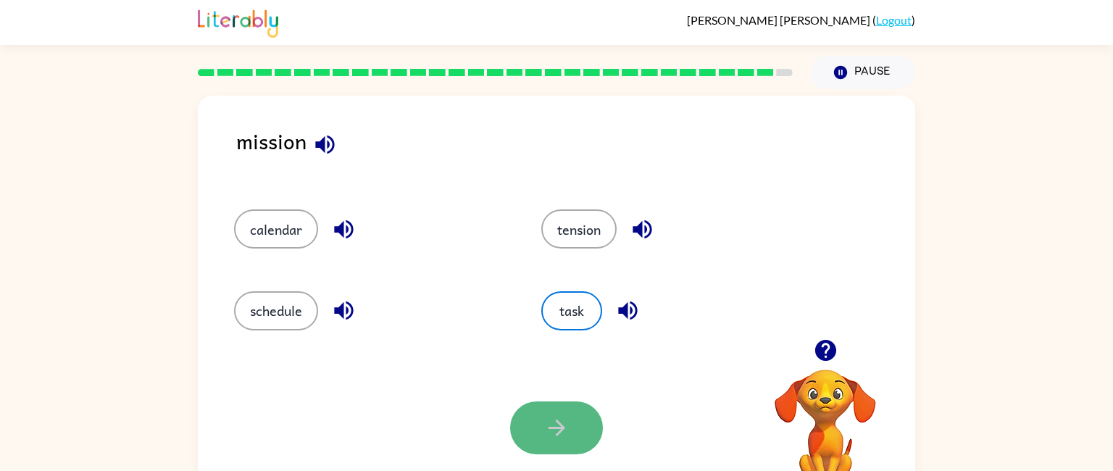
click at [562, 410] on button "button" at bounding box center [556, 427] width 93 height 53
